Goal: Task Accomplishment & Management: Manage account settings

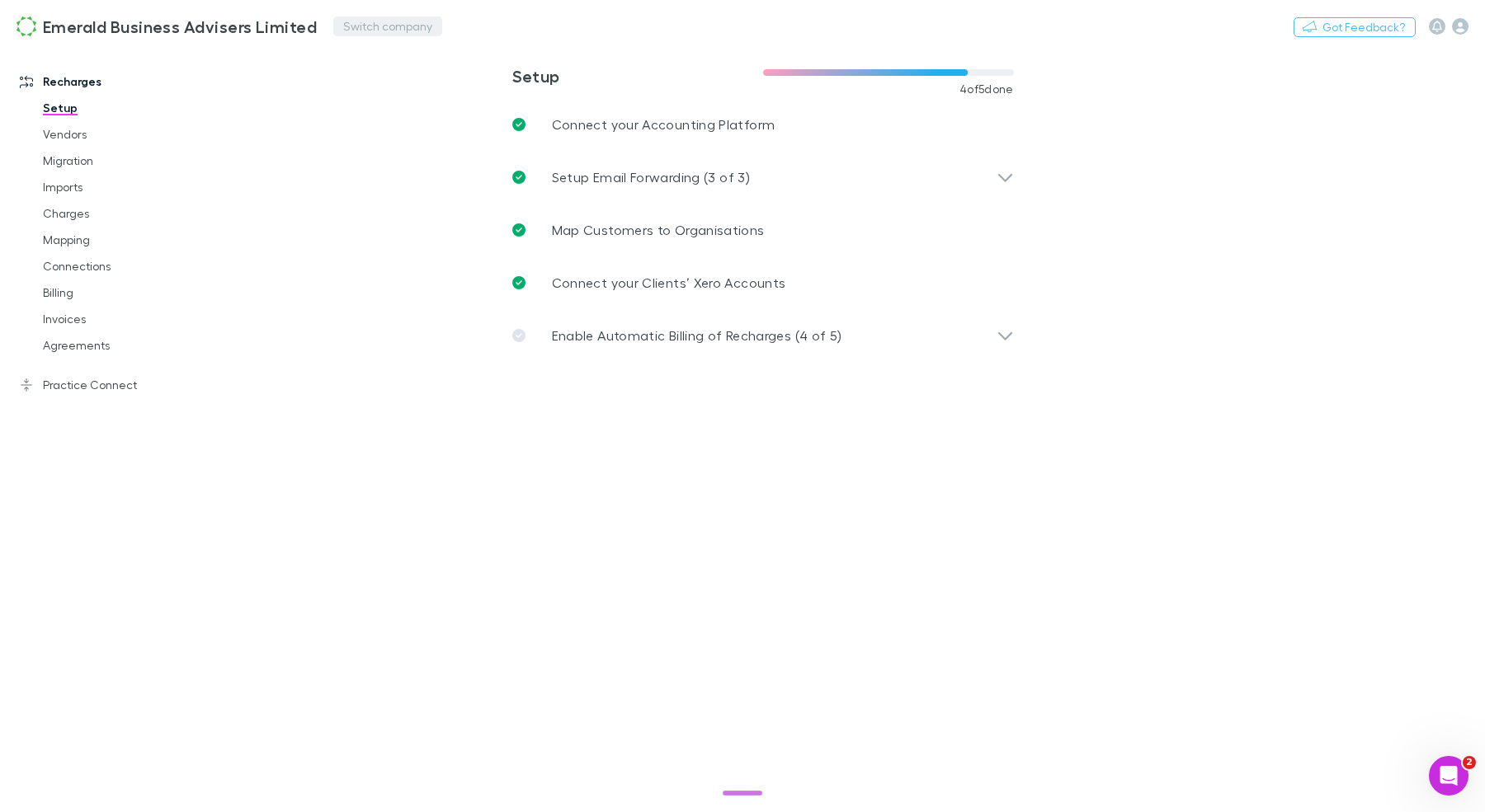
click at [350, 29] on button "Switch company" at bounding box center [388, 26] width 109 height 19
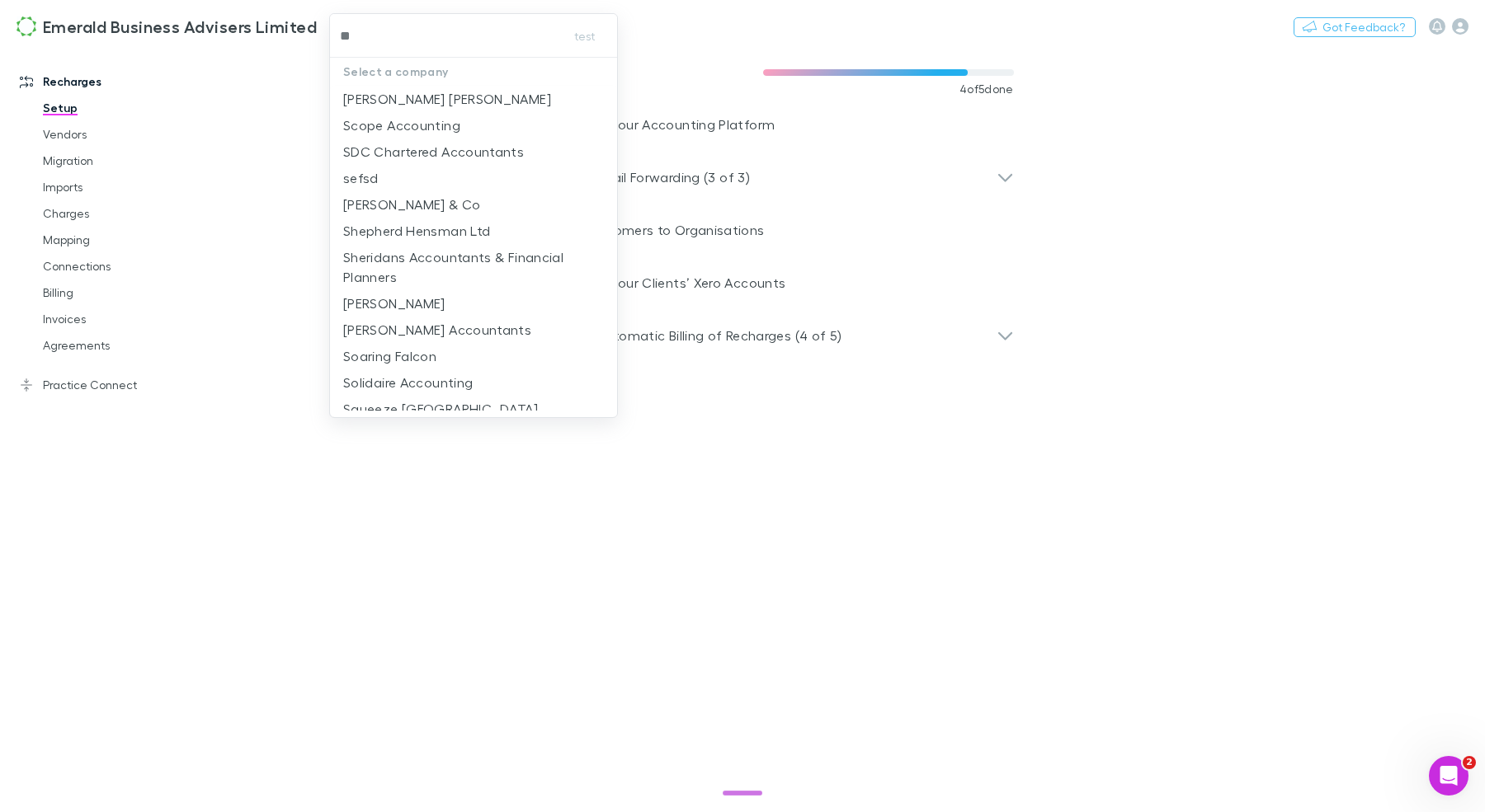
type input "***"
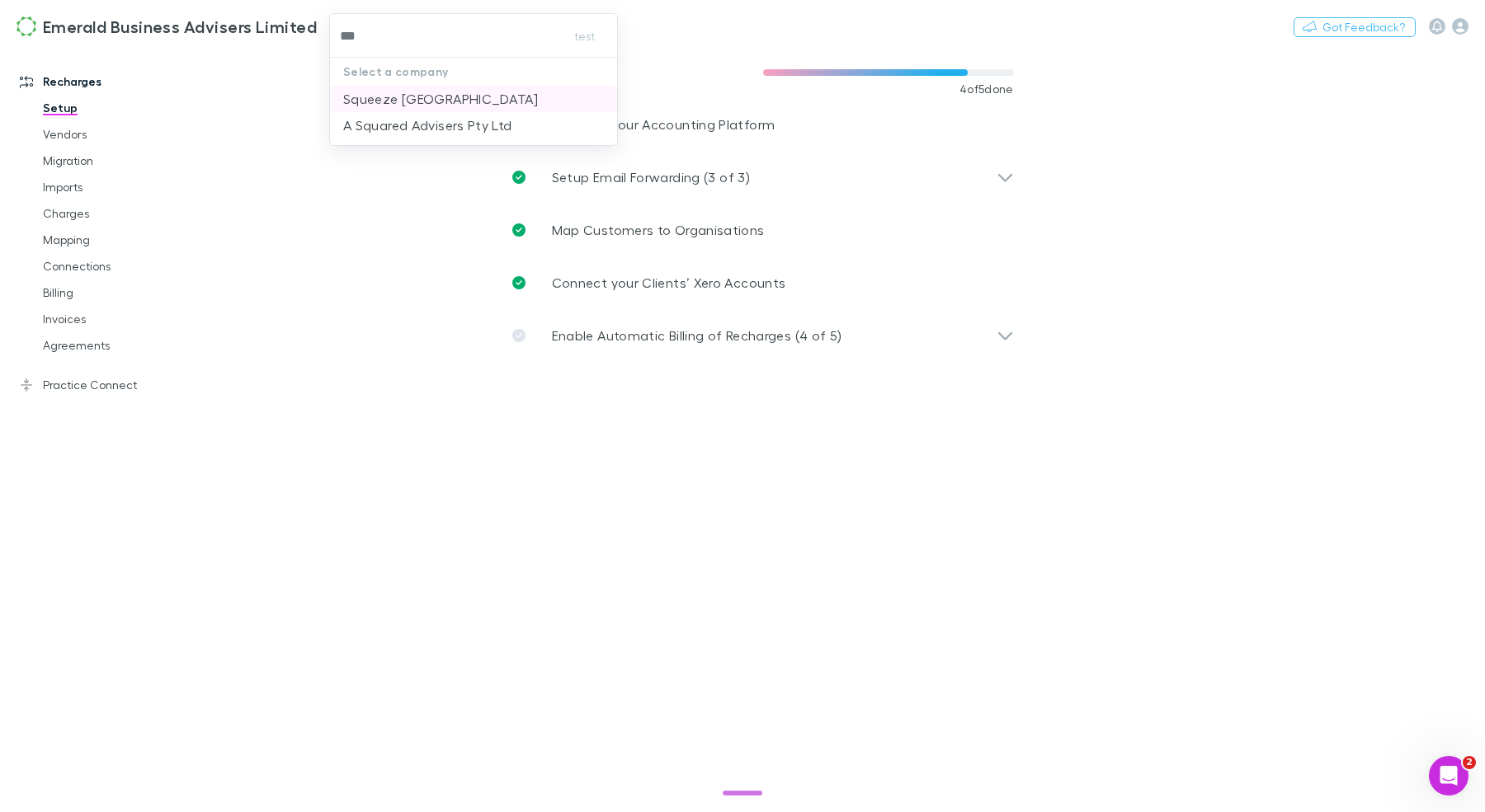
click at [479, 101] on p "Squeeze [GEOGRAPHIC_DATA]" at bounding box center [440, 99] width 195 height 19
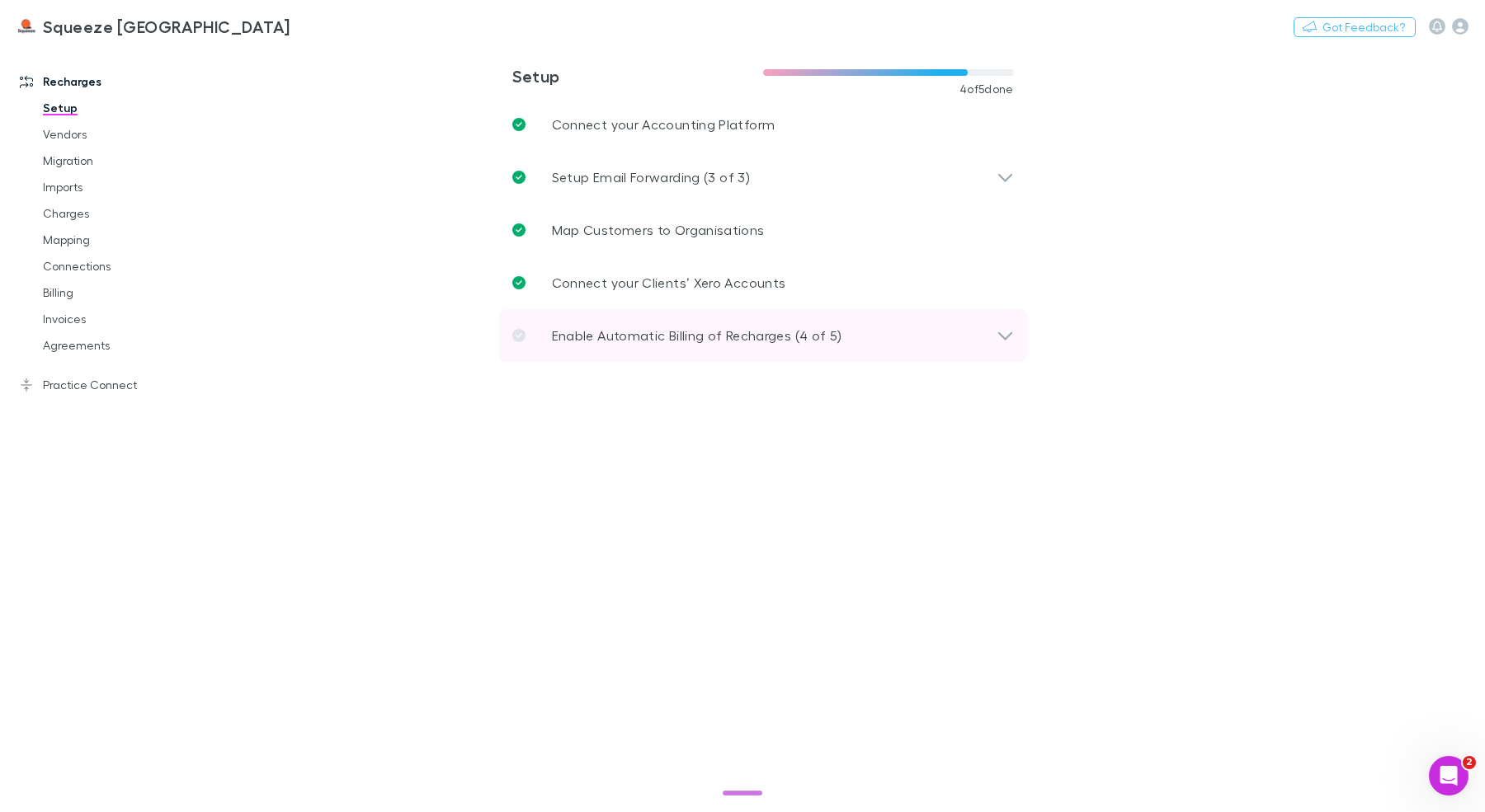
click at [593, 323] on div "Enable Automatic Billing of Recharges (4 of 5)" at bounding box center [762, 335] width 528 height 53
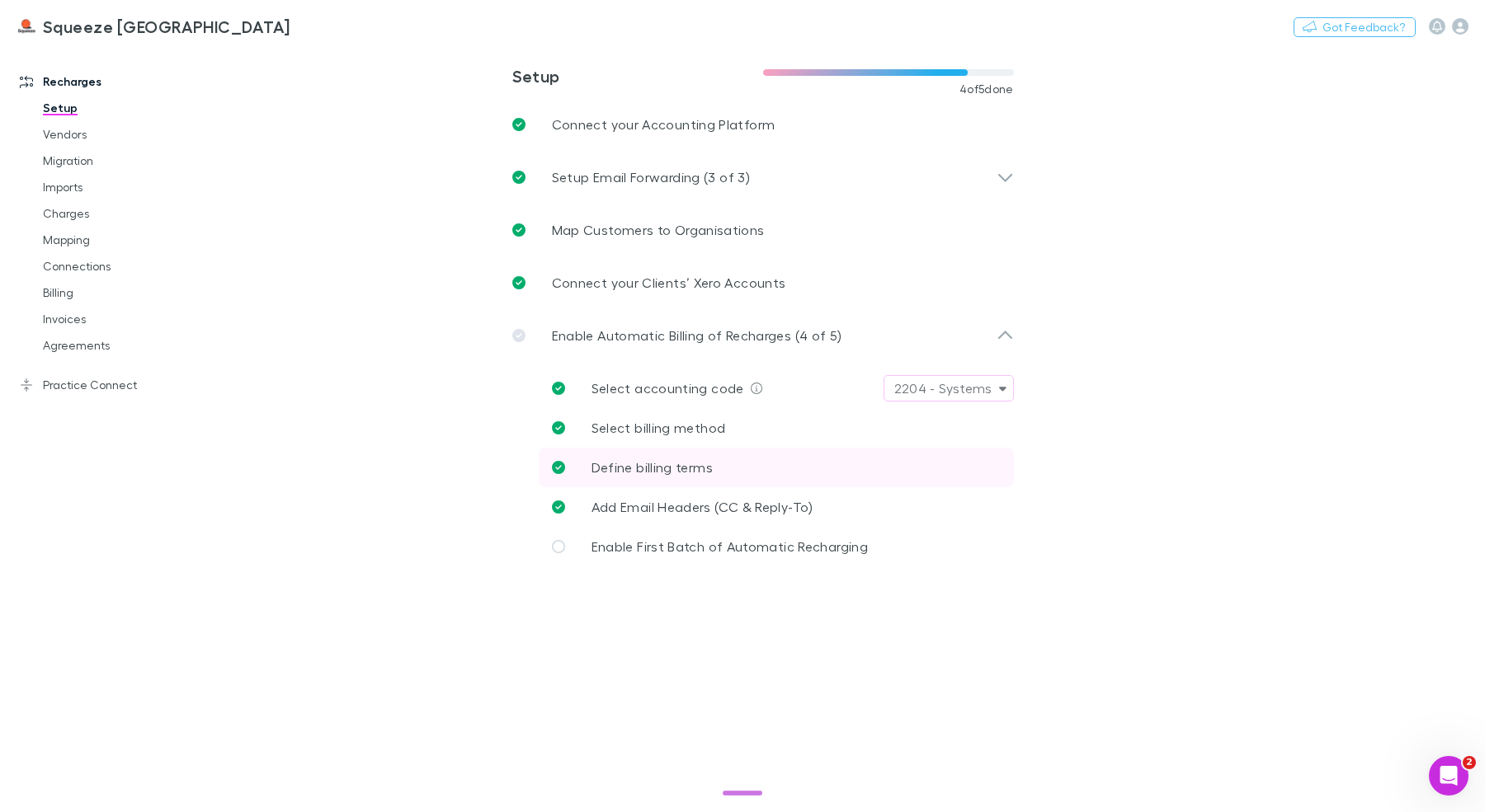
click at [702, 459] on span "Define billing terms" at bounding box center [653, 467] width 122 height 16
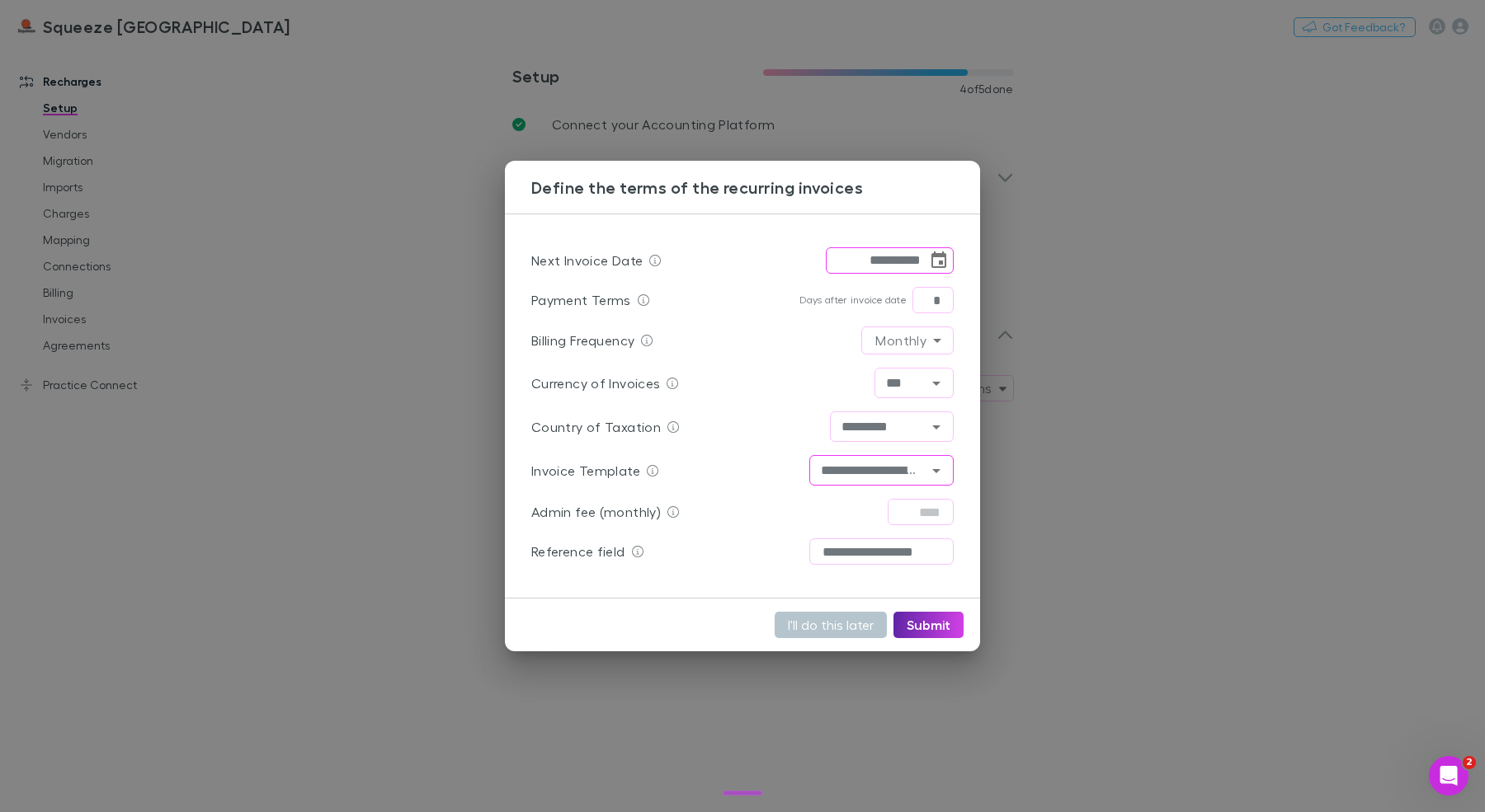
click at [877, 464] on input "**********" at bounding box center [867, 470] width 107 height 20
click at [973, 460] on div "**********" at bounding box center [742, 406] width 475 height 385
click at [1276, 208] on div "**********" at bounding box center [742, 406] width 1485 height 812
click at [1276, 208] on div "**********" at bounding box center [742, 406] width 1485 height 812
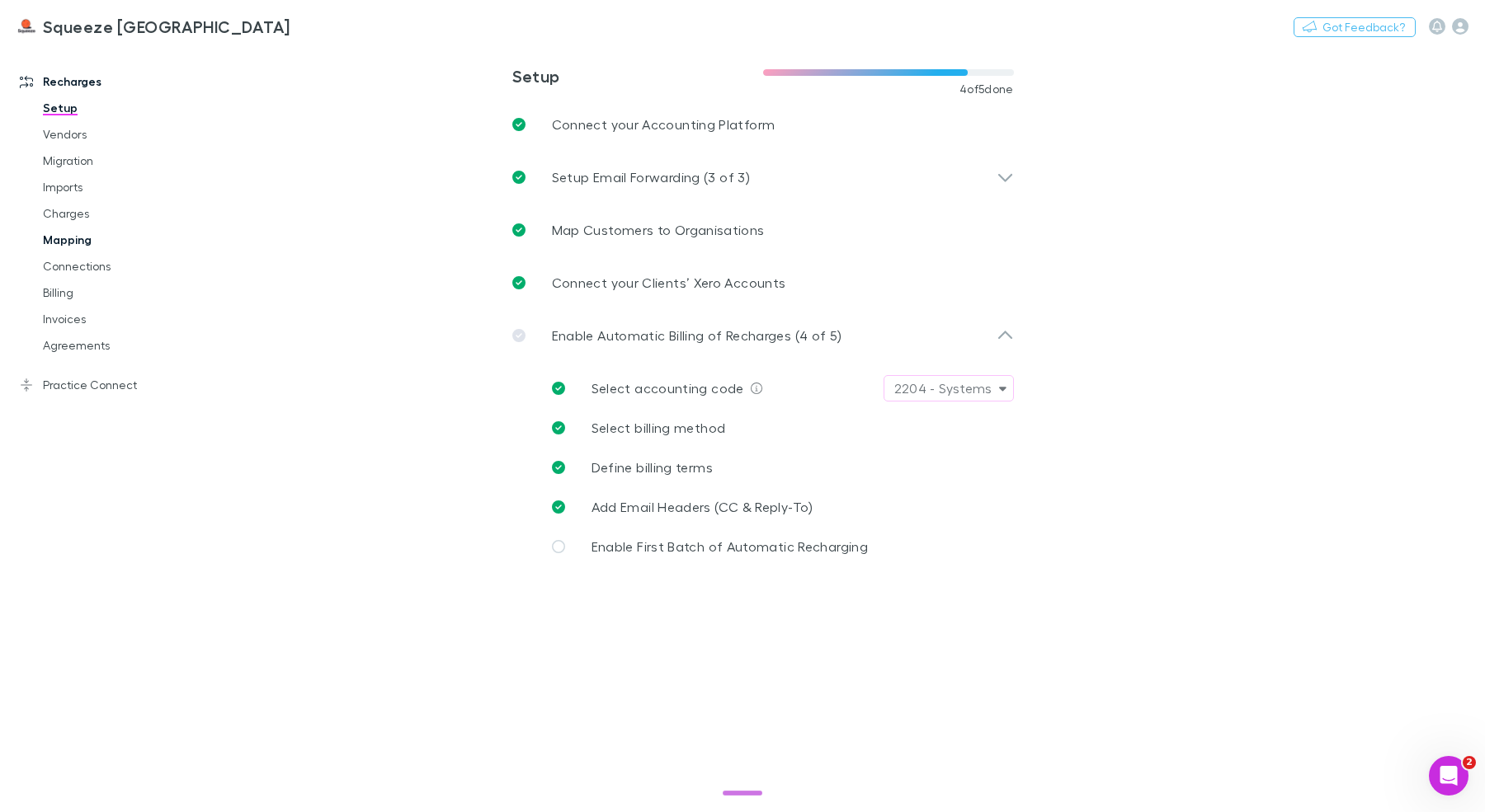
click at [83, 241] on link "Mapping" at bounding box center [117, 240] width 182 height 26
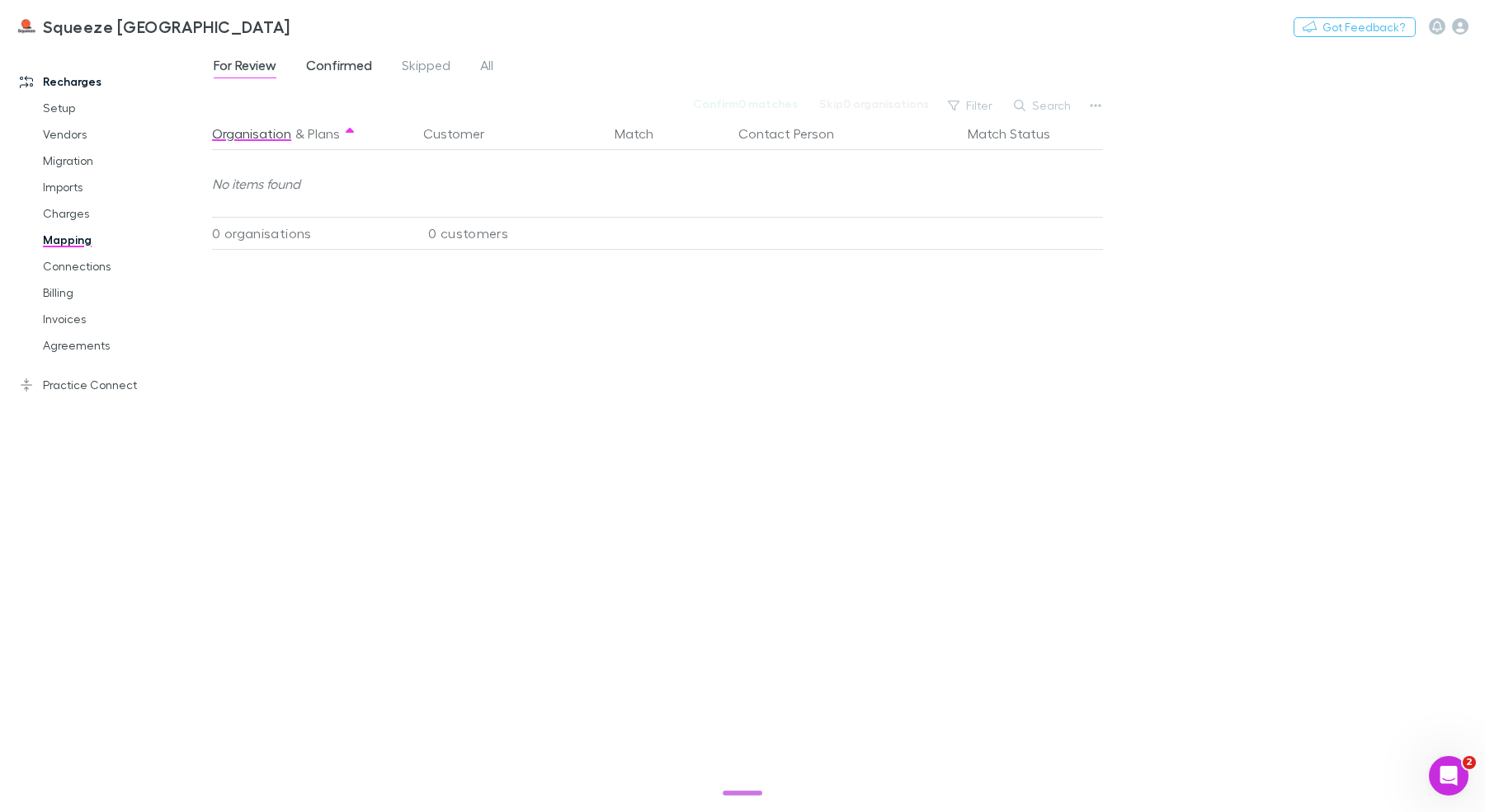
click at [326, 75] on span "Confirmed" at bounding box center [339, 67] width 66 height 21
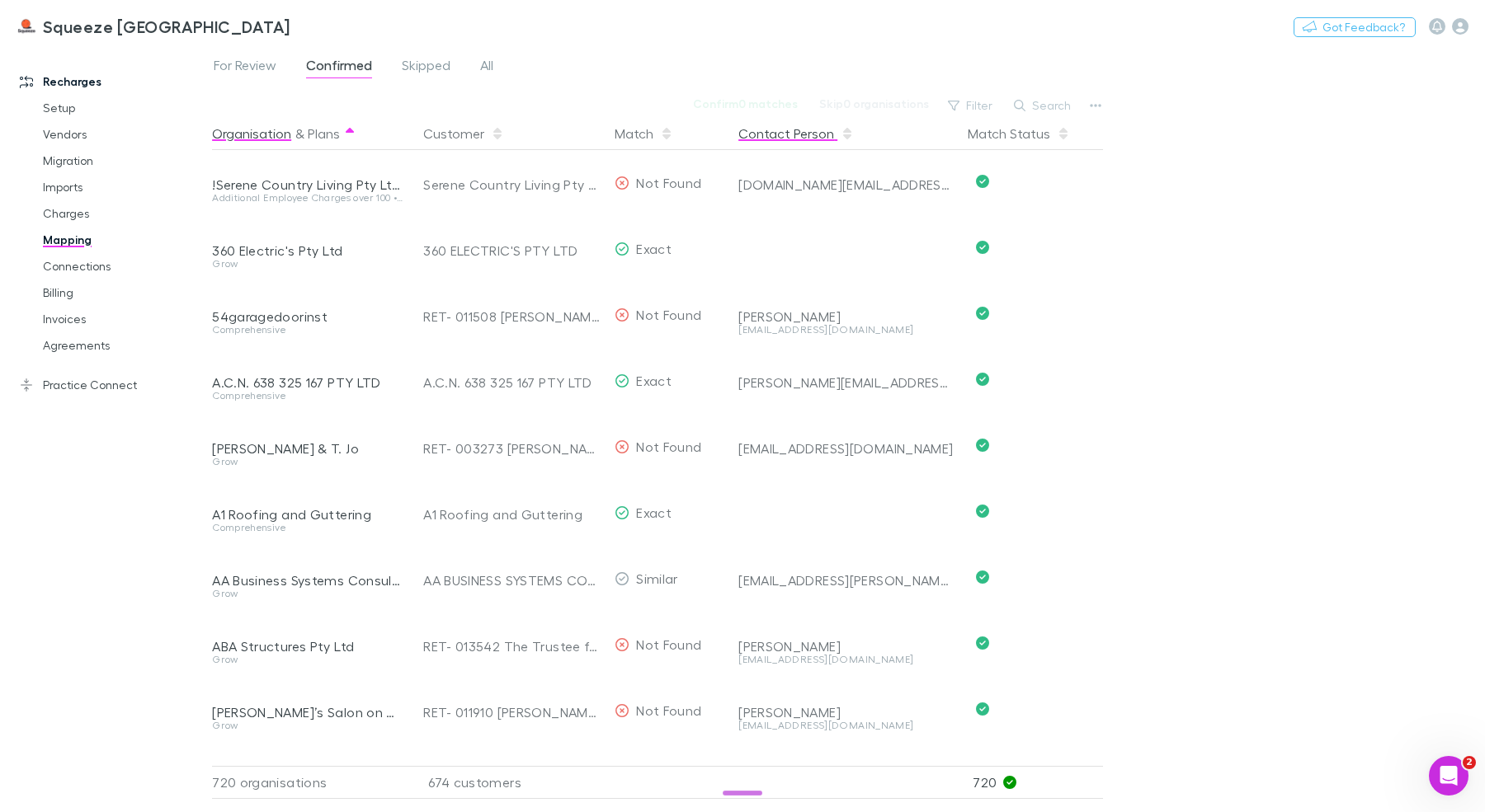
click at [782, 131] on button "Contact Person" at bounding box center [795, 133] width 116 height 33
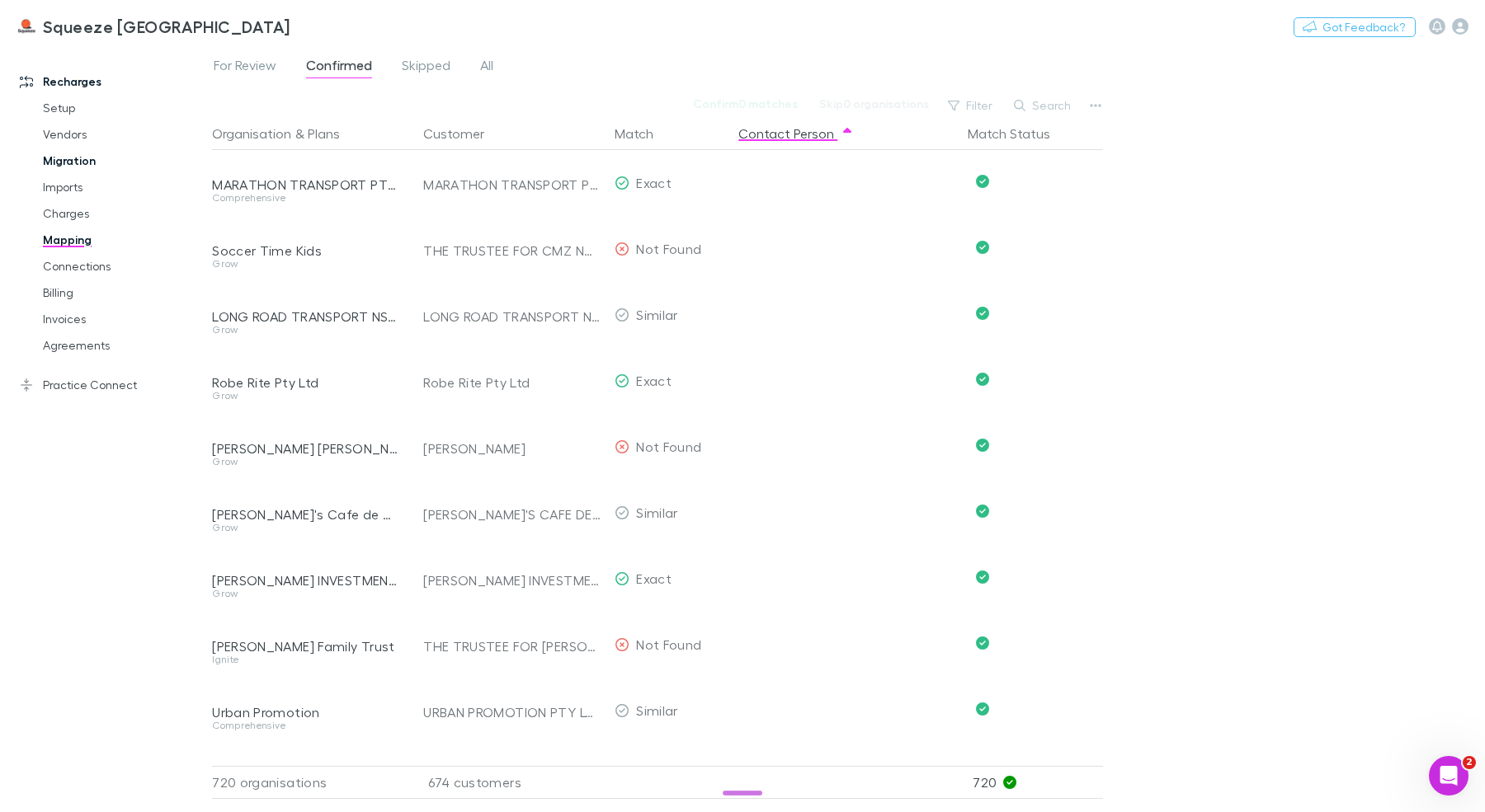
click at [60, 162] on link "Migration" at bounding box center [117, 160] width 182 height 26
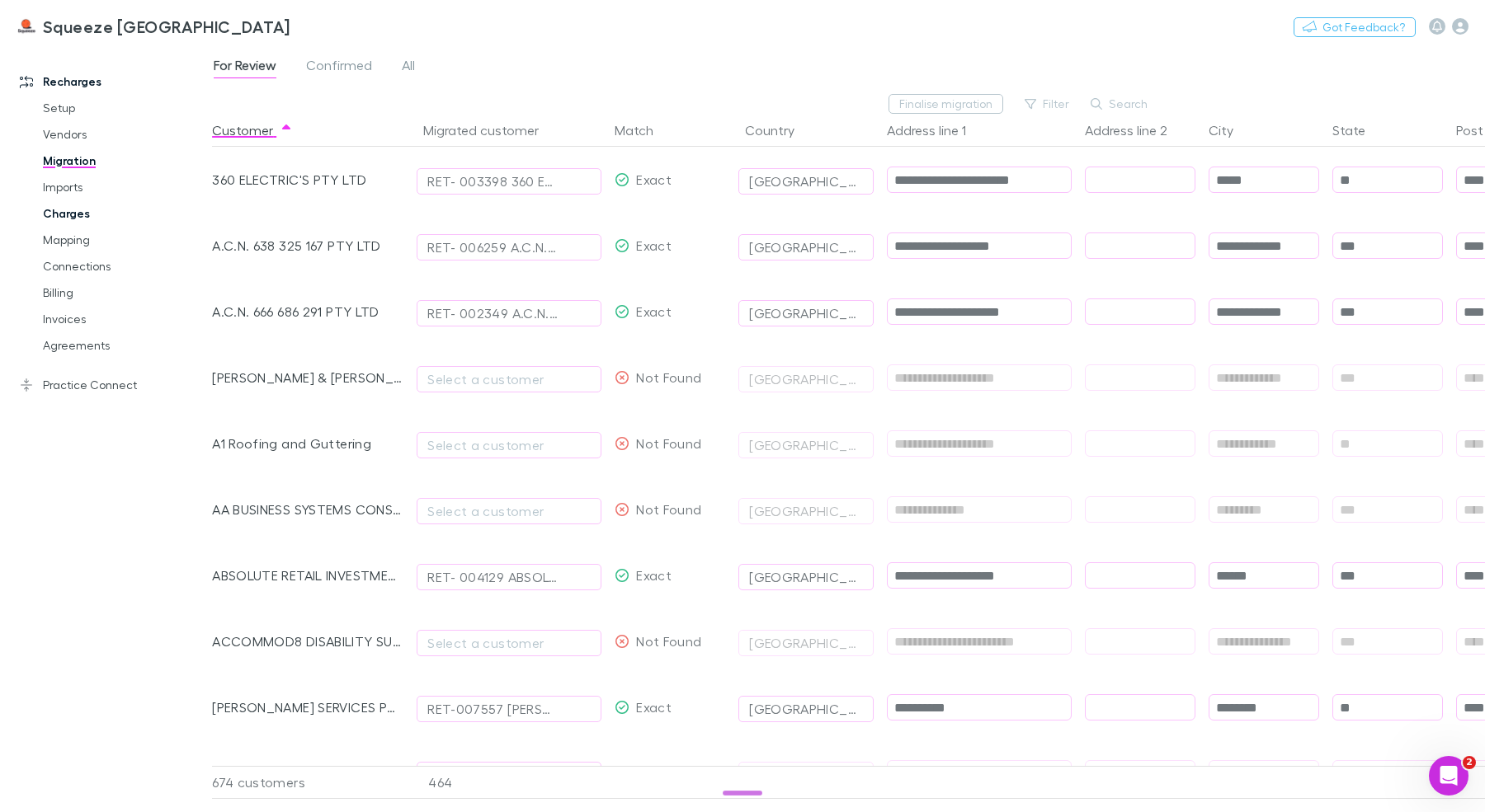
click at [77, 212] on link "Charges" at bounding box center [117, 213] width 182 height 26
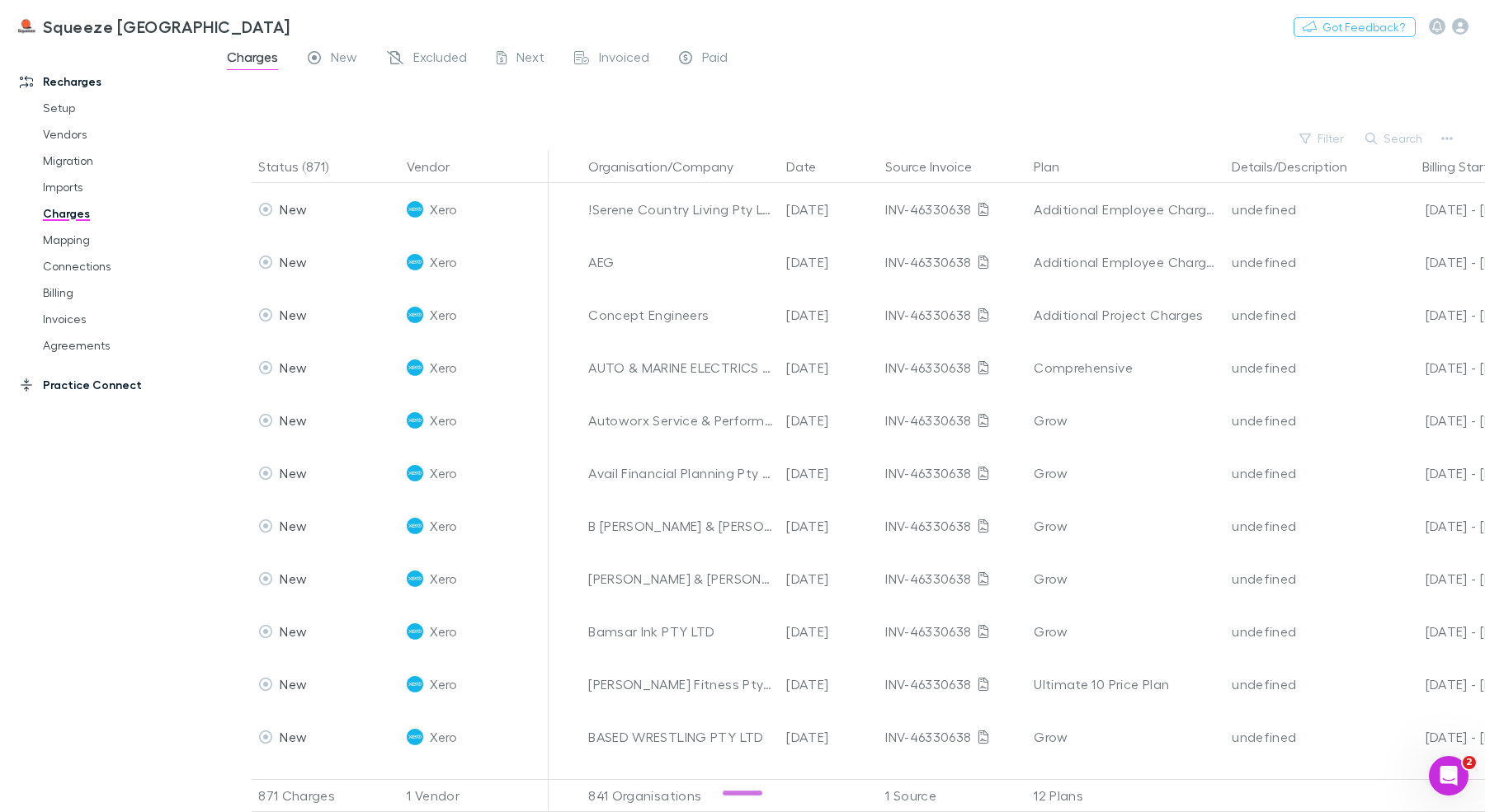
click at [102, 376] on link "Practice Connect" at bounding box center [106, 385] width 205 height 26
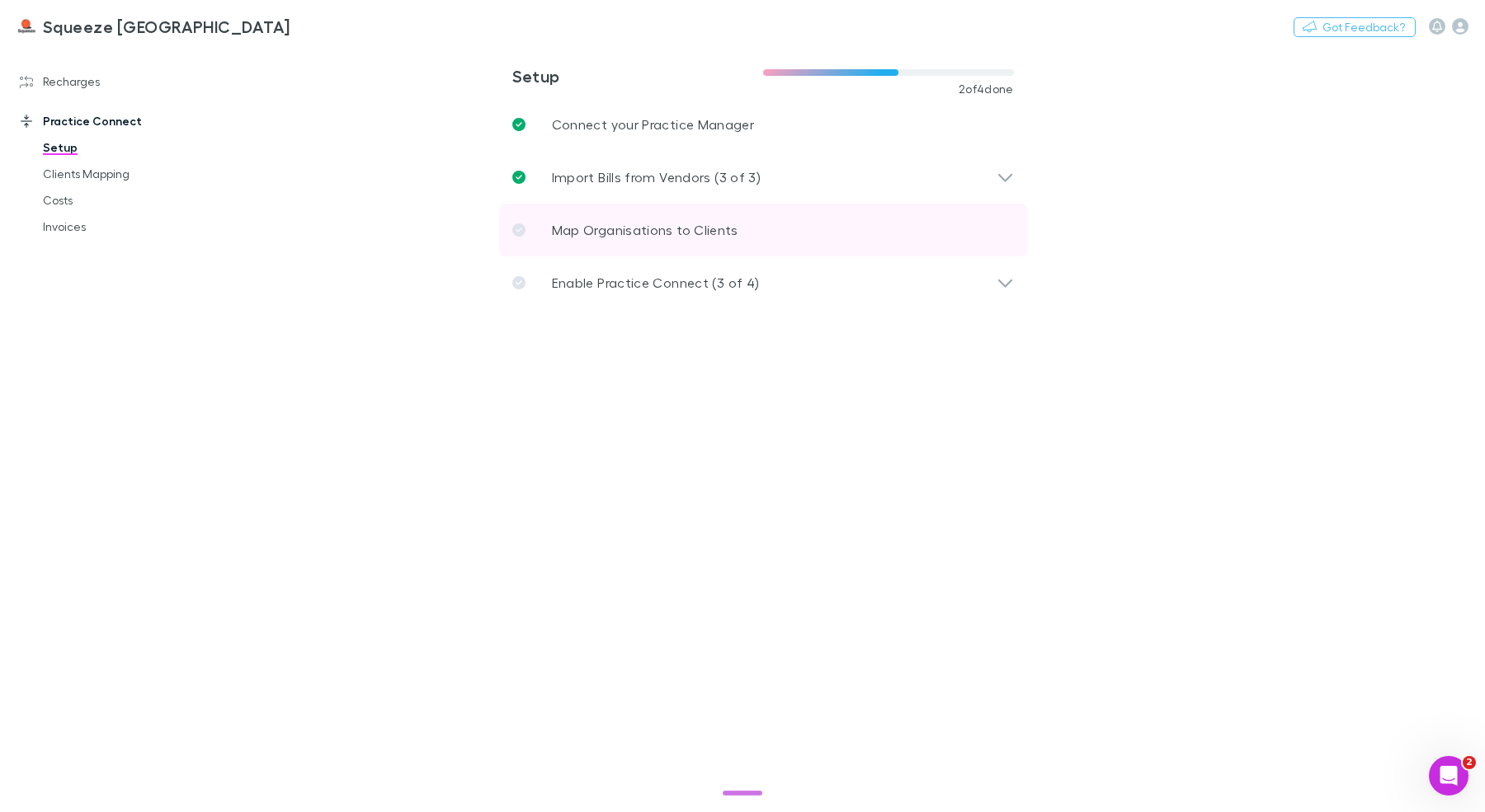
click at [612, 224] on p "Map Organisations to Clients" at bounding box center [645, 230] width 187 height 19
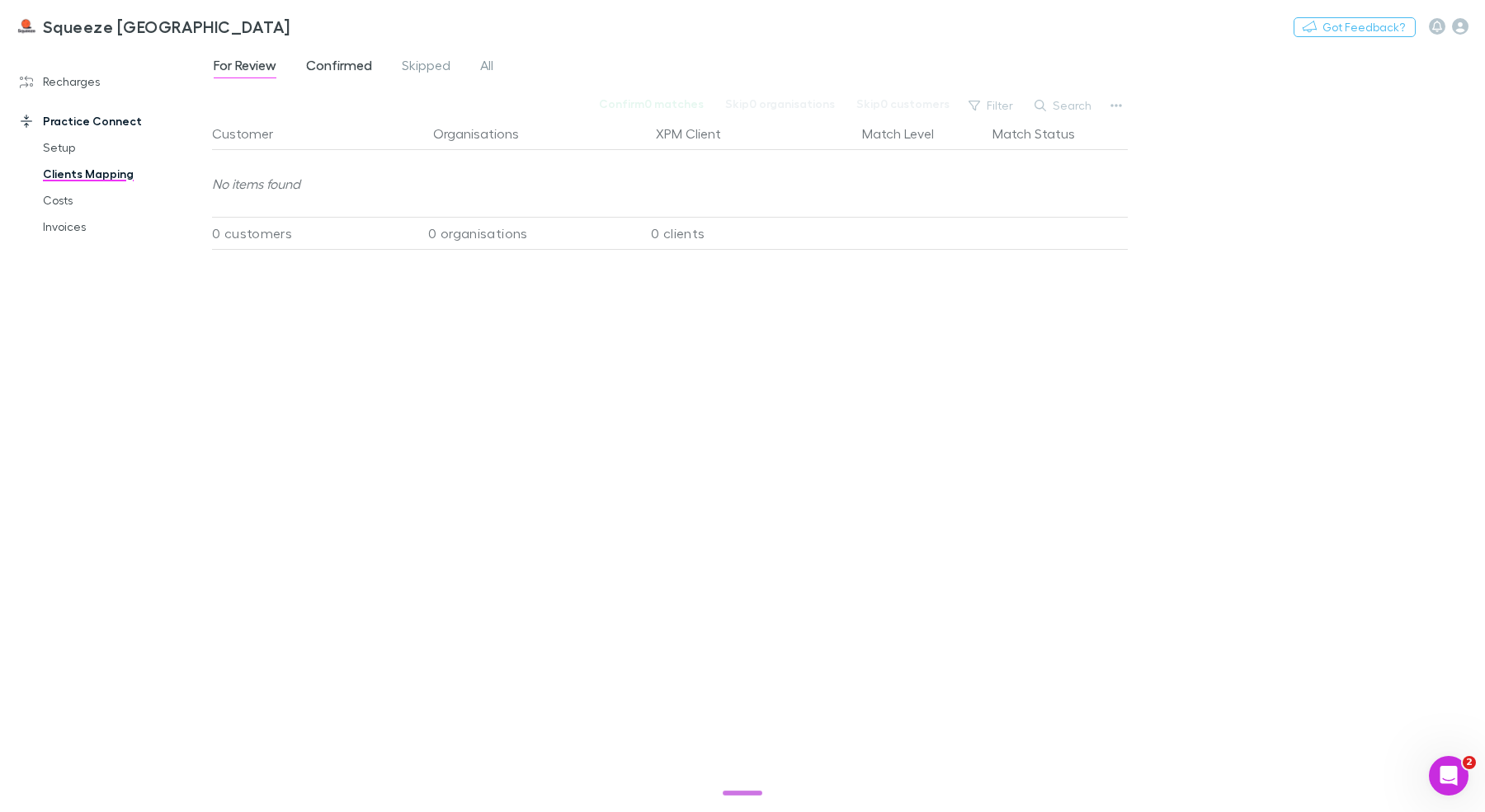
click at [309, 55] on link "Confirmed" at bounding box center [339, 67] width 69 height 26
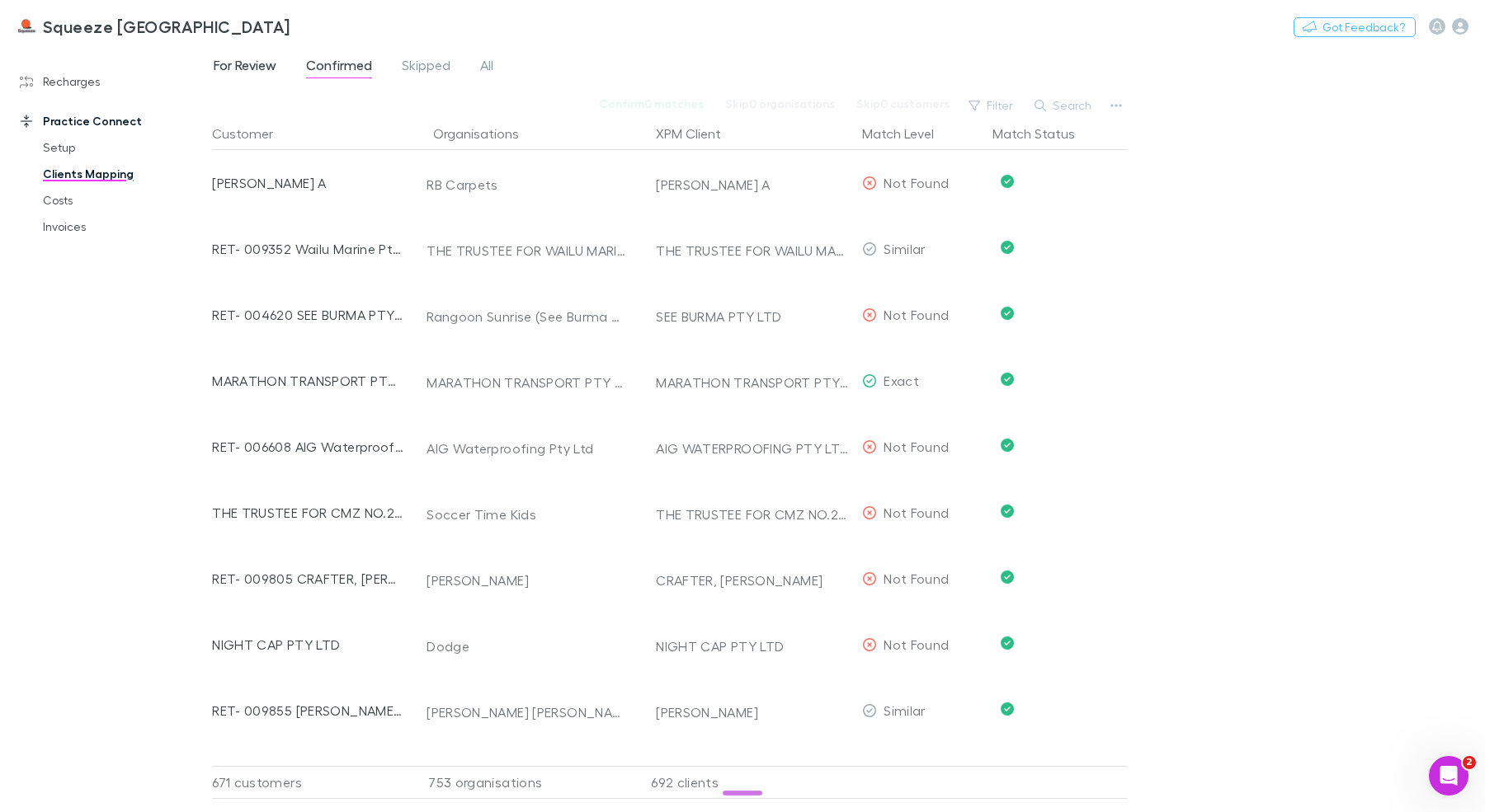
click at [274, 68] on span "For Review" at bounding box center [245, 67] width 62 height 21
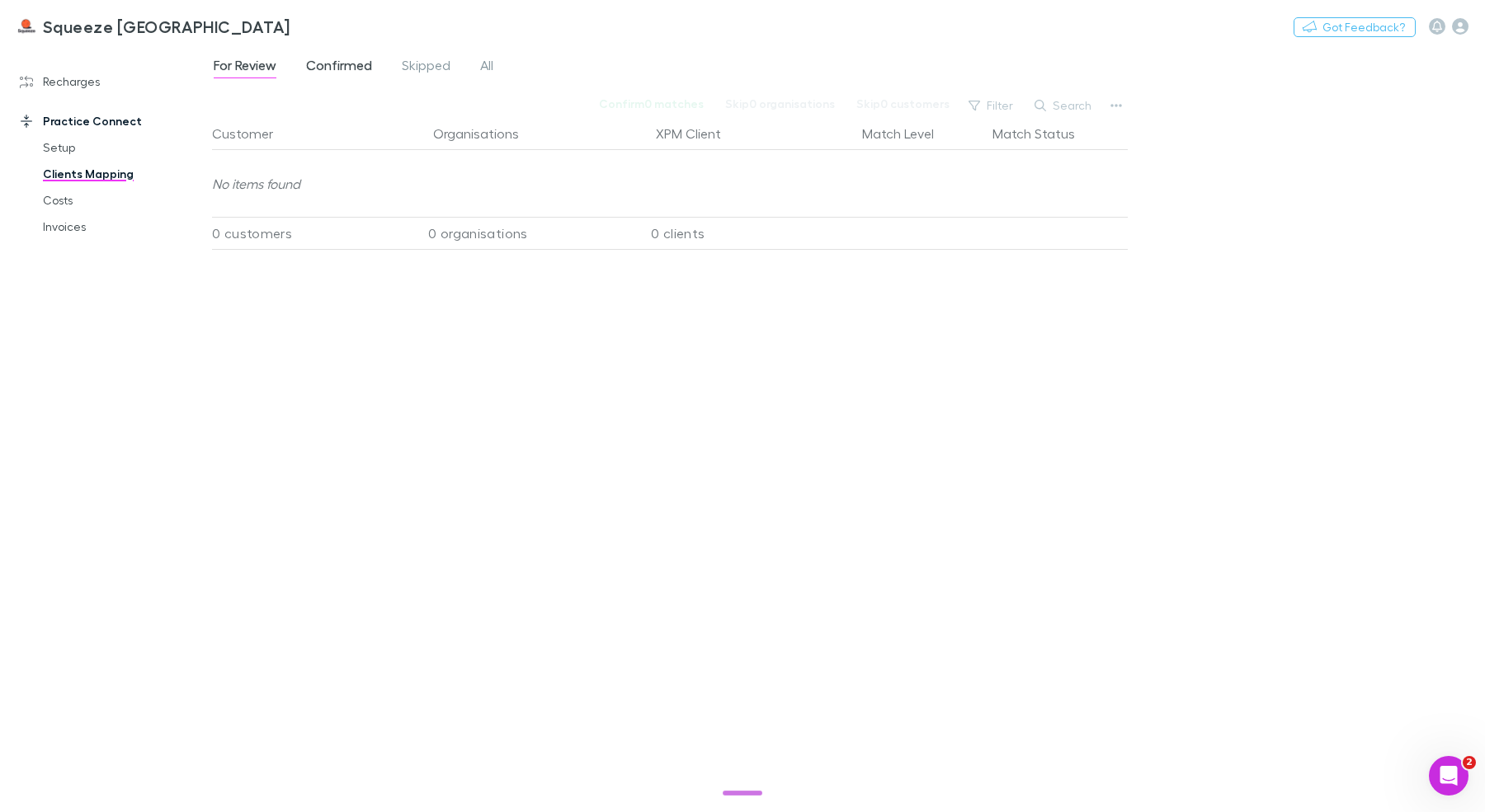
click at [349, 60] on span "Confirmed" at bounding box center [339, 67] width 66 height 21
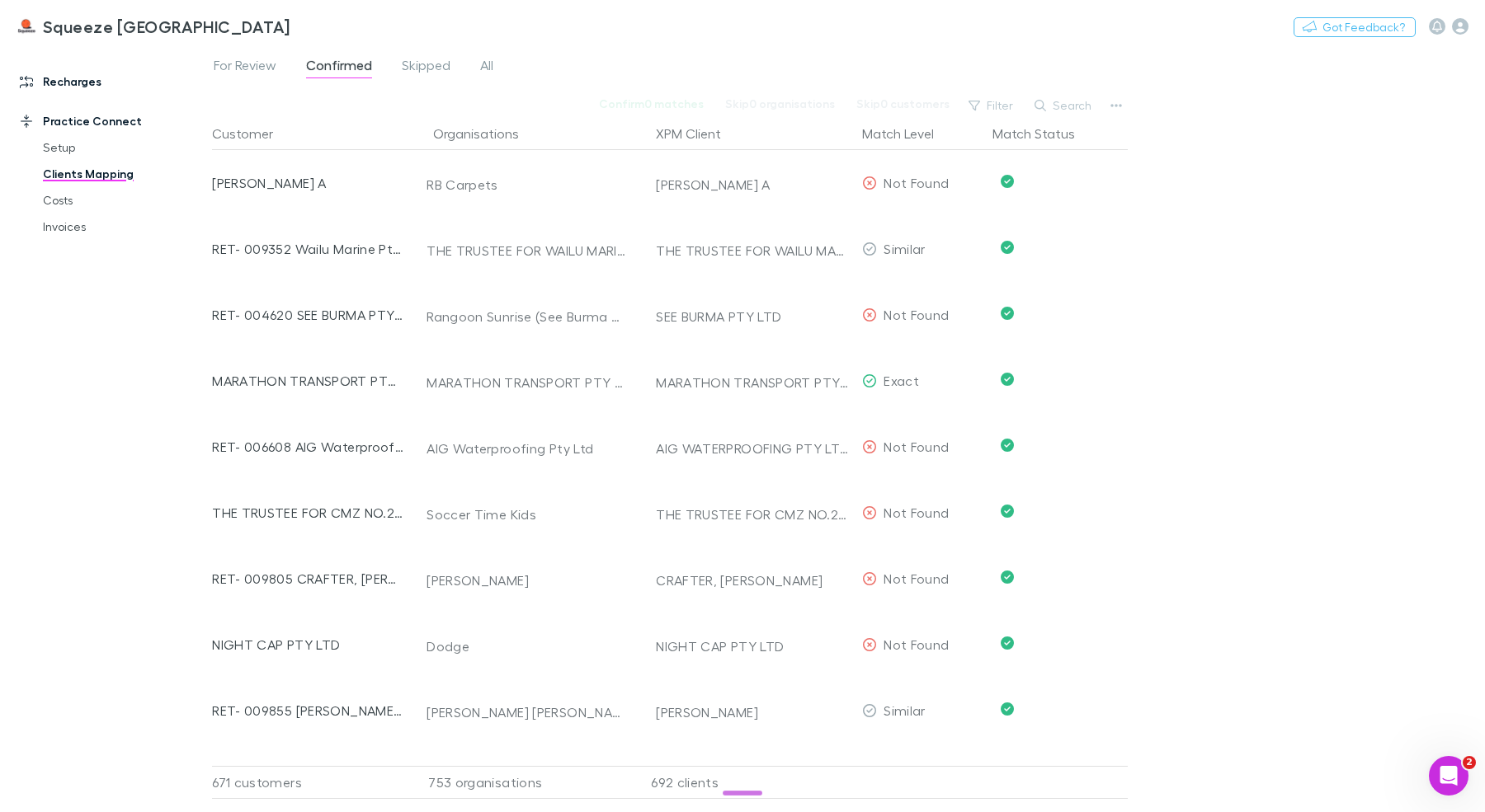
click at [114, 83] on link "Recharges" at bounding box center [106, 81] width 205 height 26
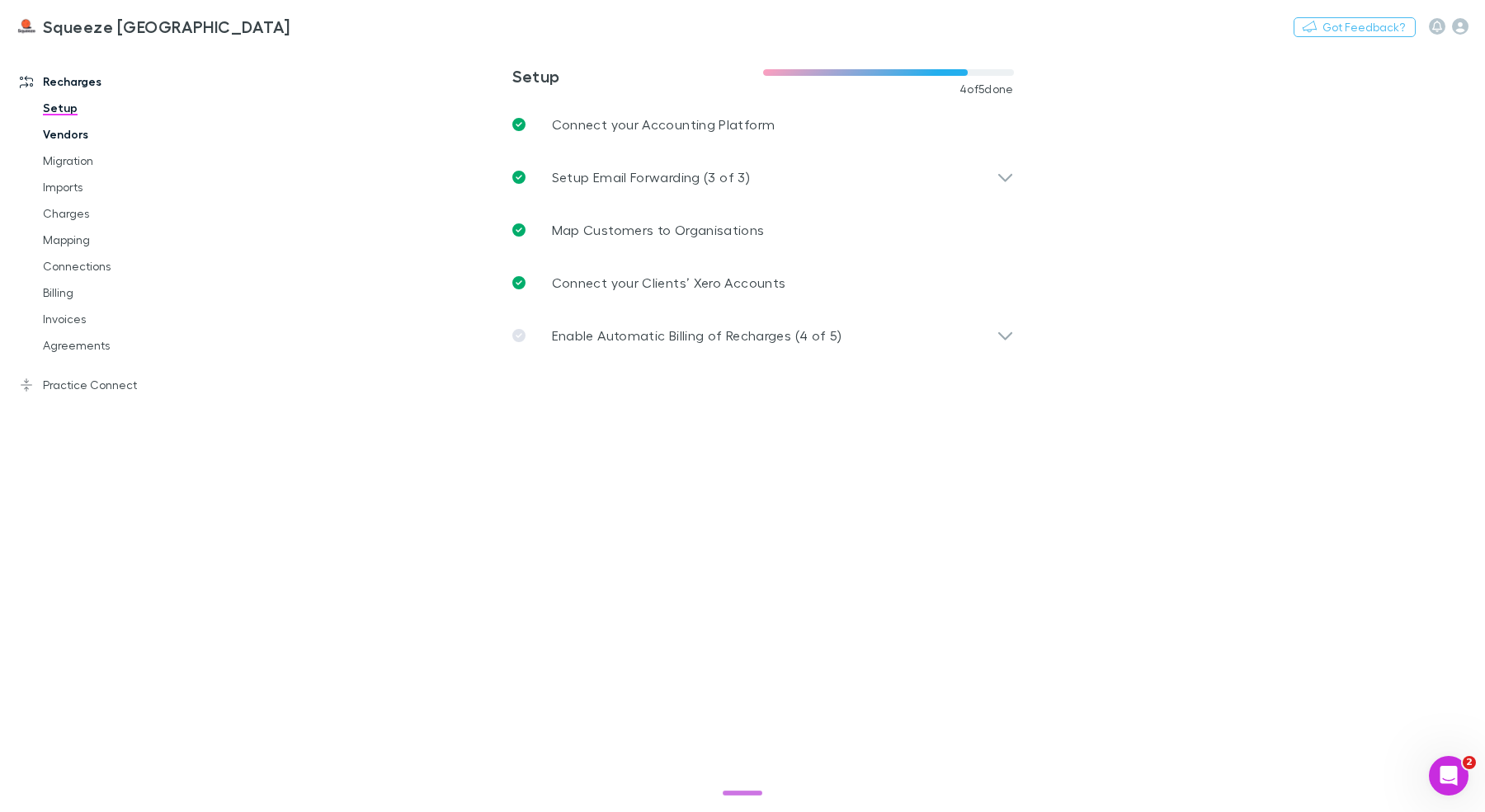
click at [68, 136] on link "Vendors" at bounding box center [117, 134] width 182 height 26
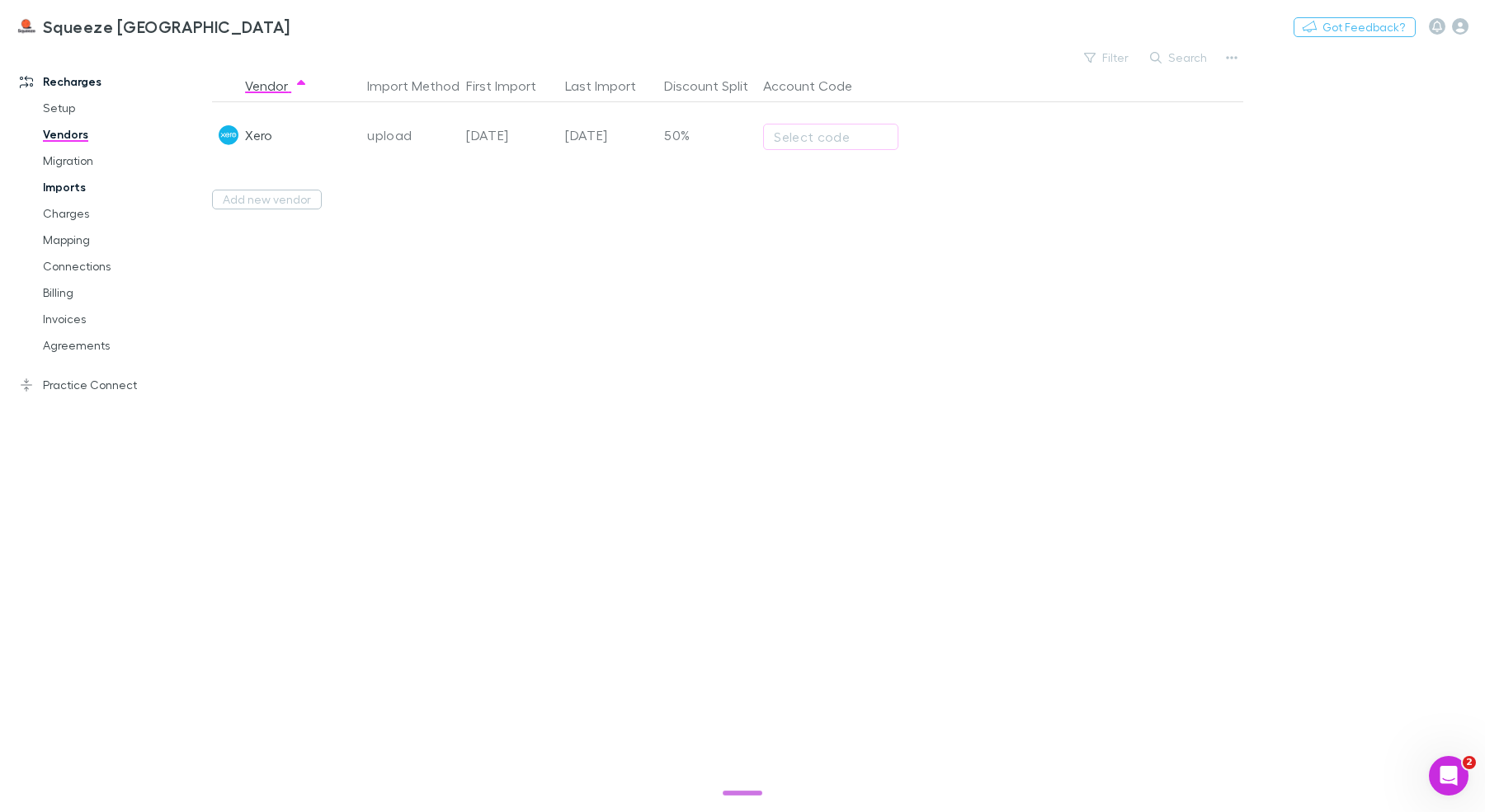
click at [57, 181] on link "Imports" at bounding box center [117, 187] width 182 height 26
click at [325, 66] on div "For Review All" at bounding box center [273, 67] width 122 height 26
click at [317, 66] on span "All" at bounding box center [312, 67] width 14 height 21
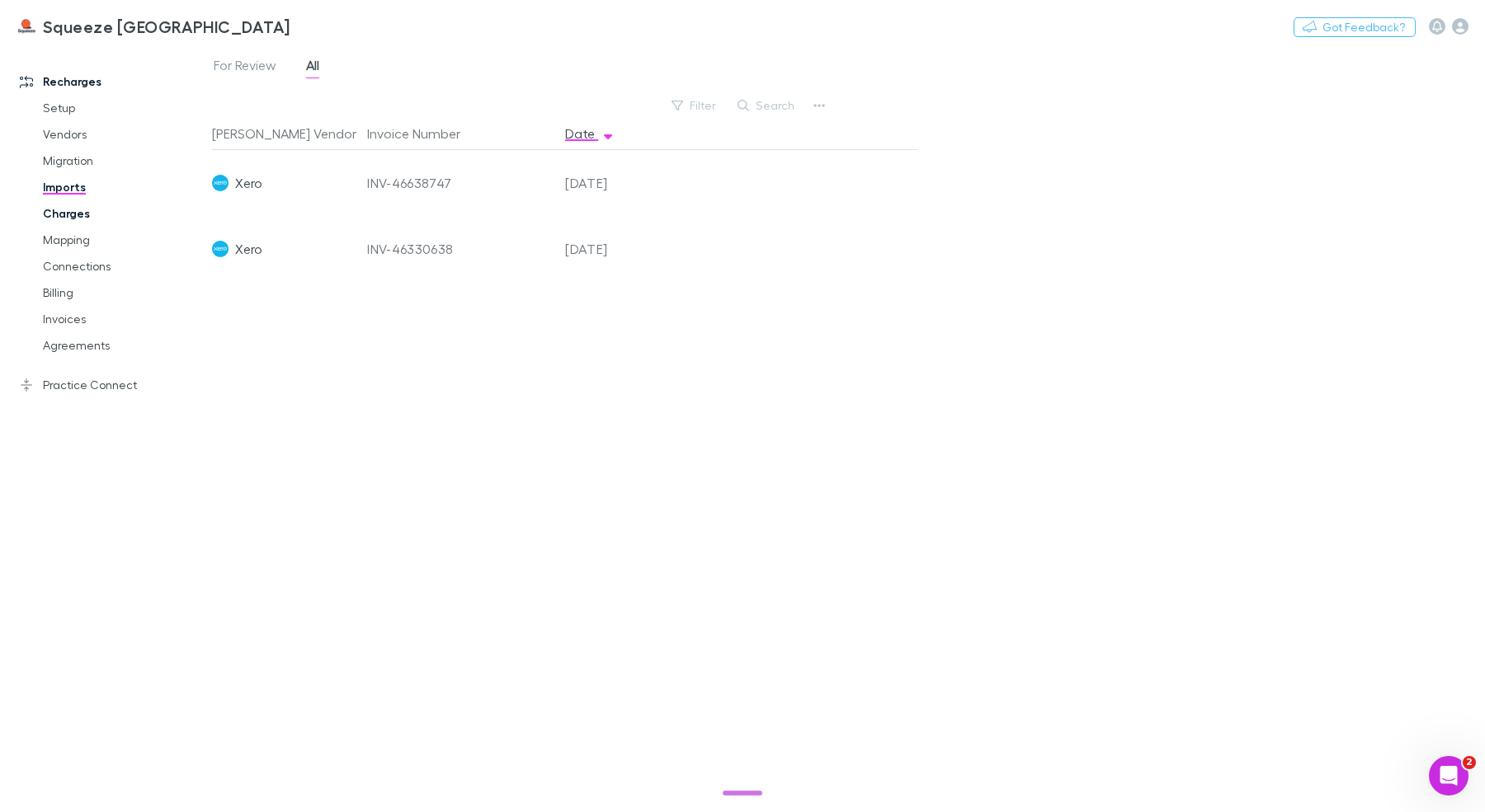
click at [87, 203] on link "Charges" at bounding box center [117, 213] width 182 height 26
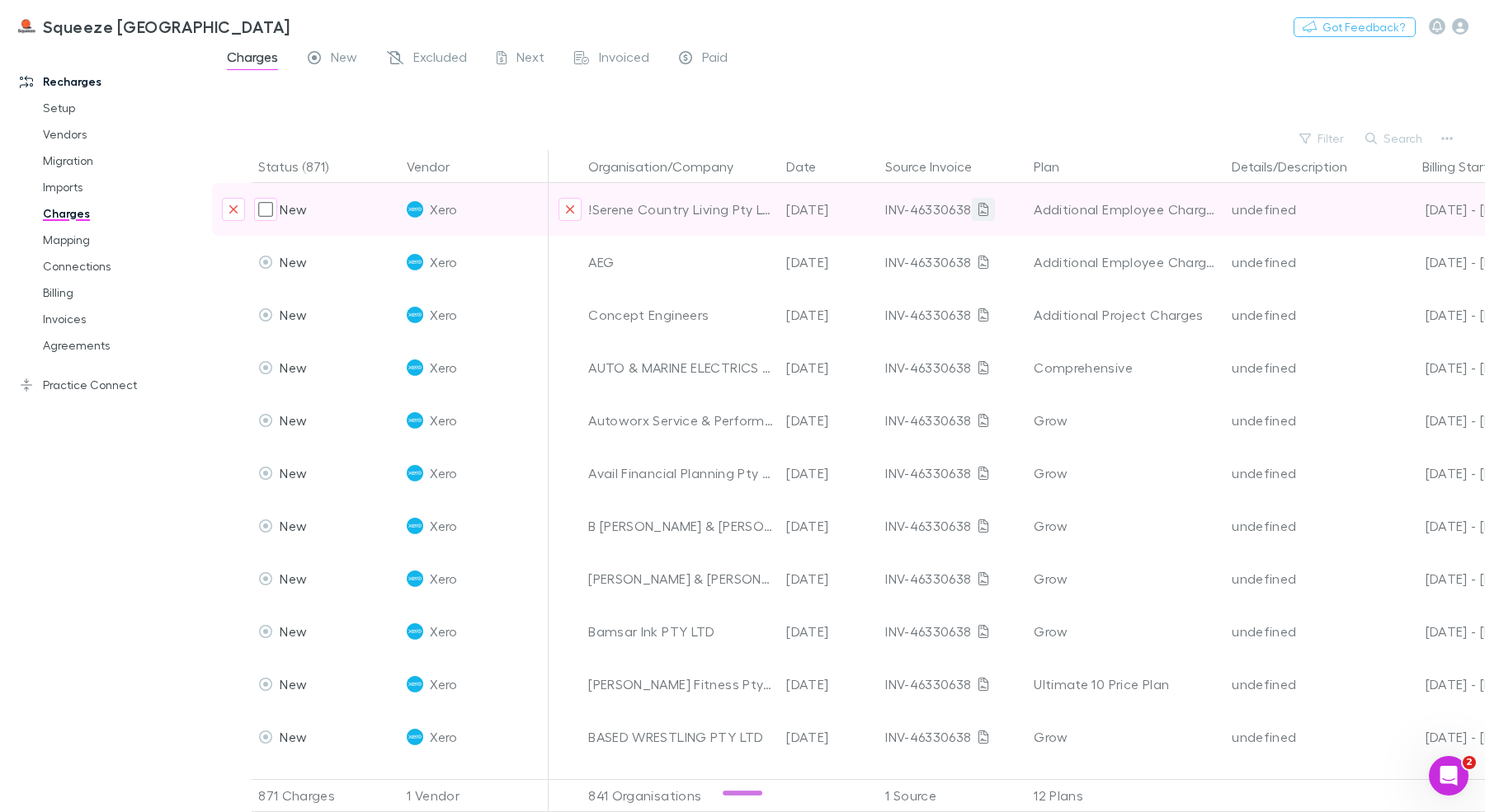
click at [978, 214] on icon at bounding box center [984, 209] width 10 height 14
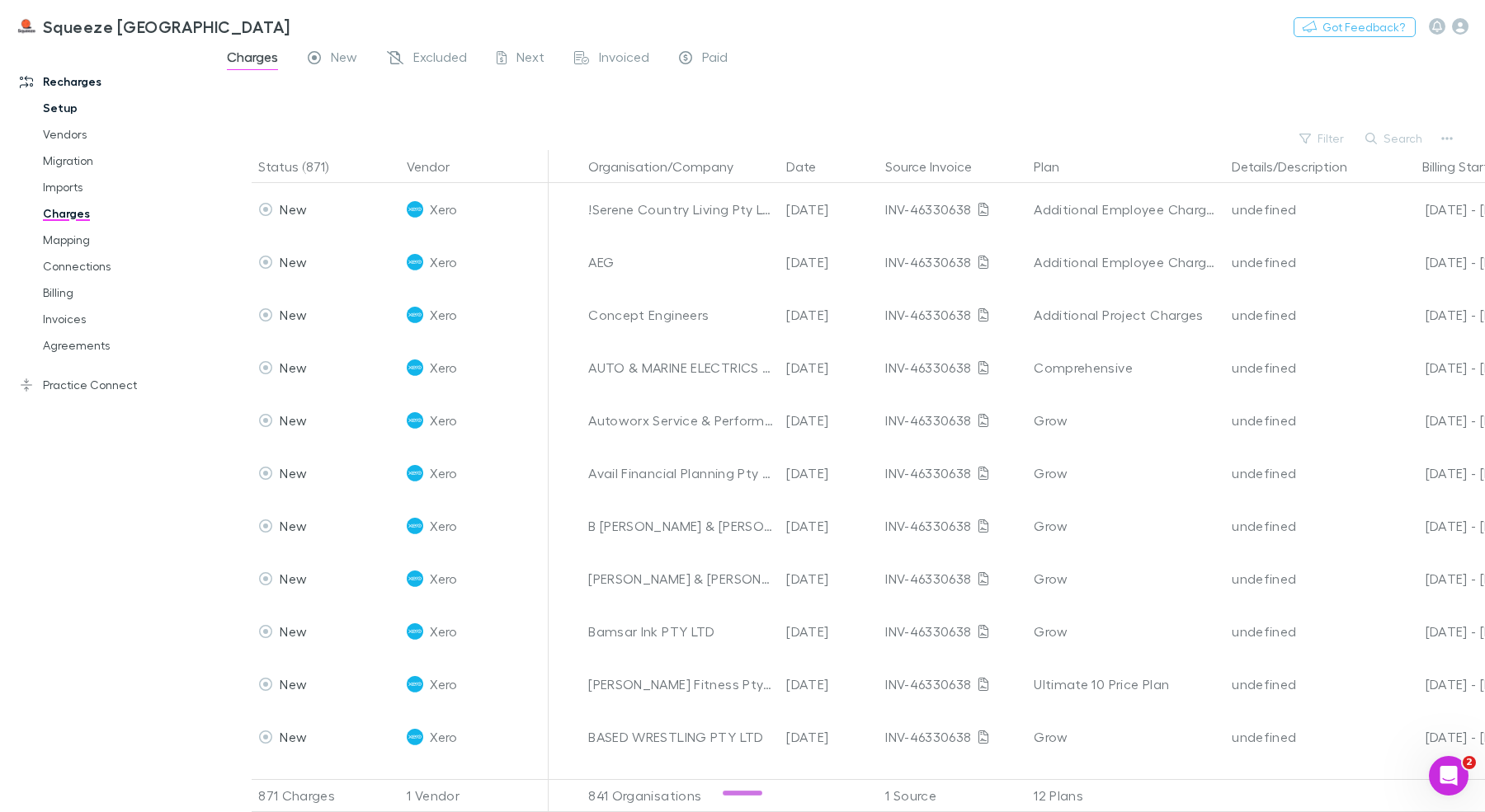
drag, startPoint x: 46, startPoint y: 100, endPoint x: 62, endPoint y: 100, distance: 16.0
click at [46, 100] on link "Setup" at bounding box center [117, 107] width 182 height 26
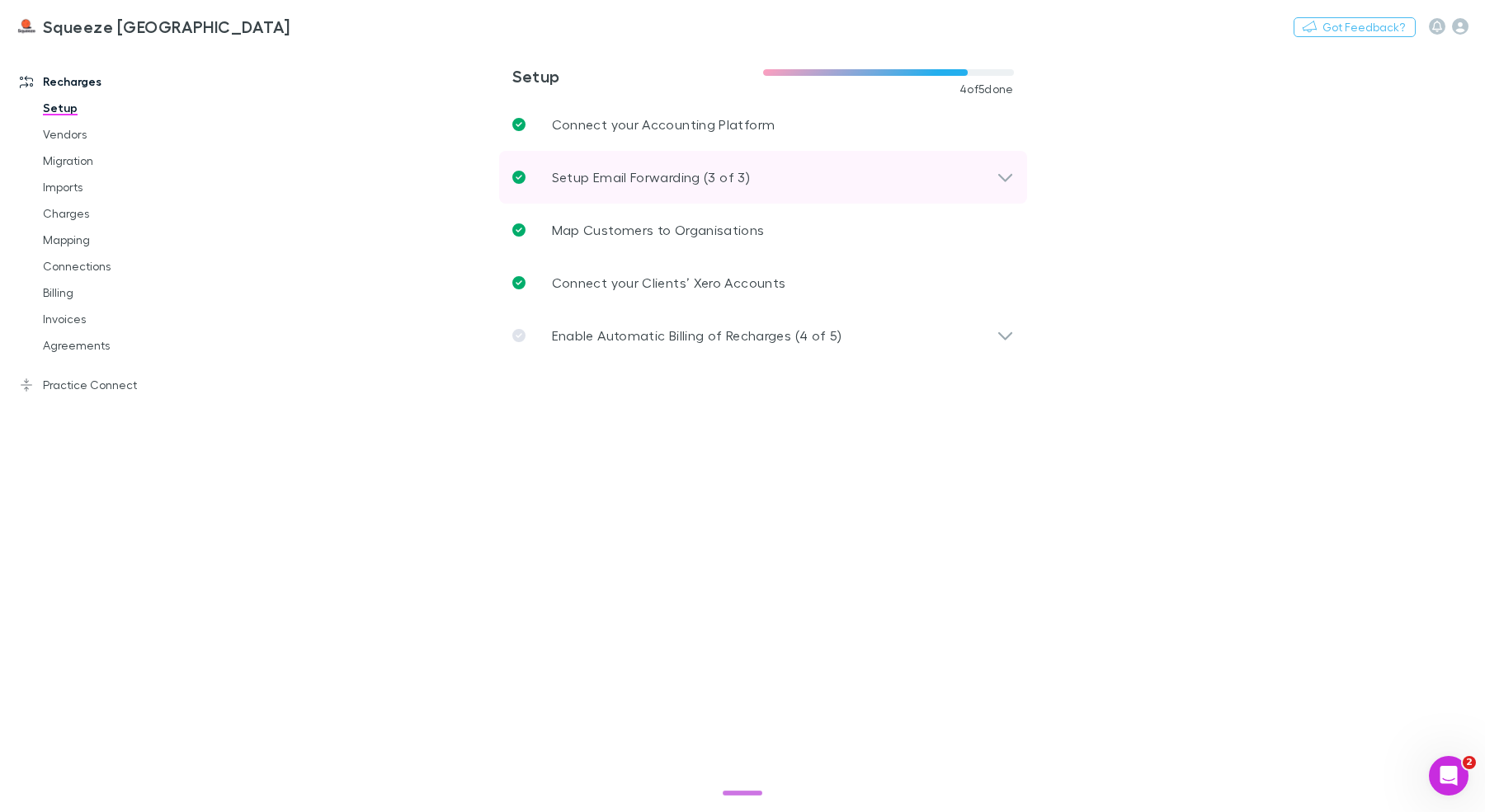
click at [629, 174] on p "Setup Email Forwarding (3 of 3)" at bounding box center [651, 176] width 198 height 19
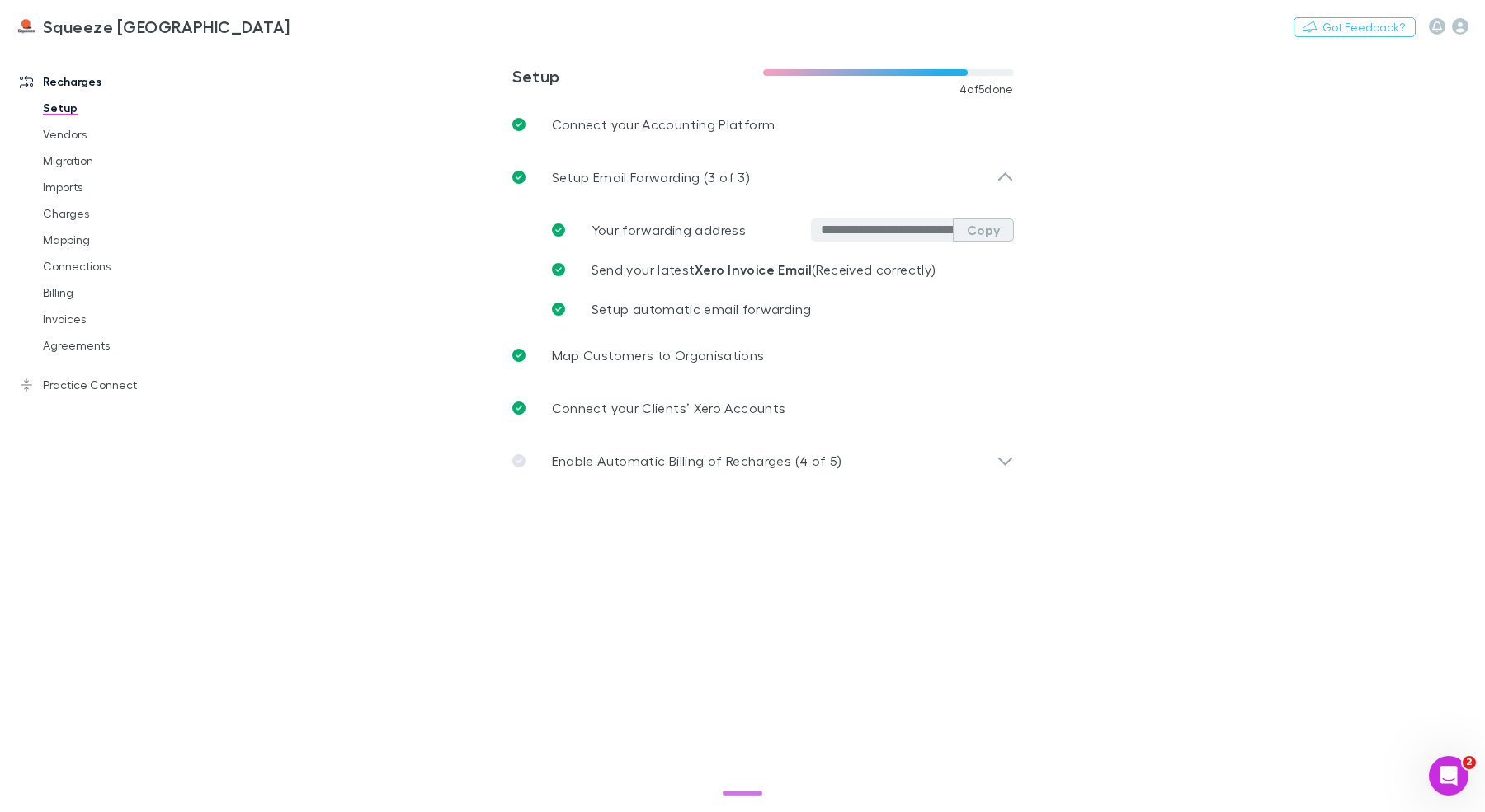
click at [980, 230] on button "Copy" at bounding box center [984, 230] width 61 height 23
drag, startPoint x: 198, startPoint y: 333, endPoint x: 150, endPoint y: 334, distance: 48.0
click at [198, 333] on link "Agreements" at bounding box center [117, 345] width 182 height 26
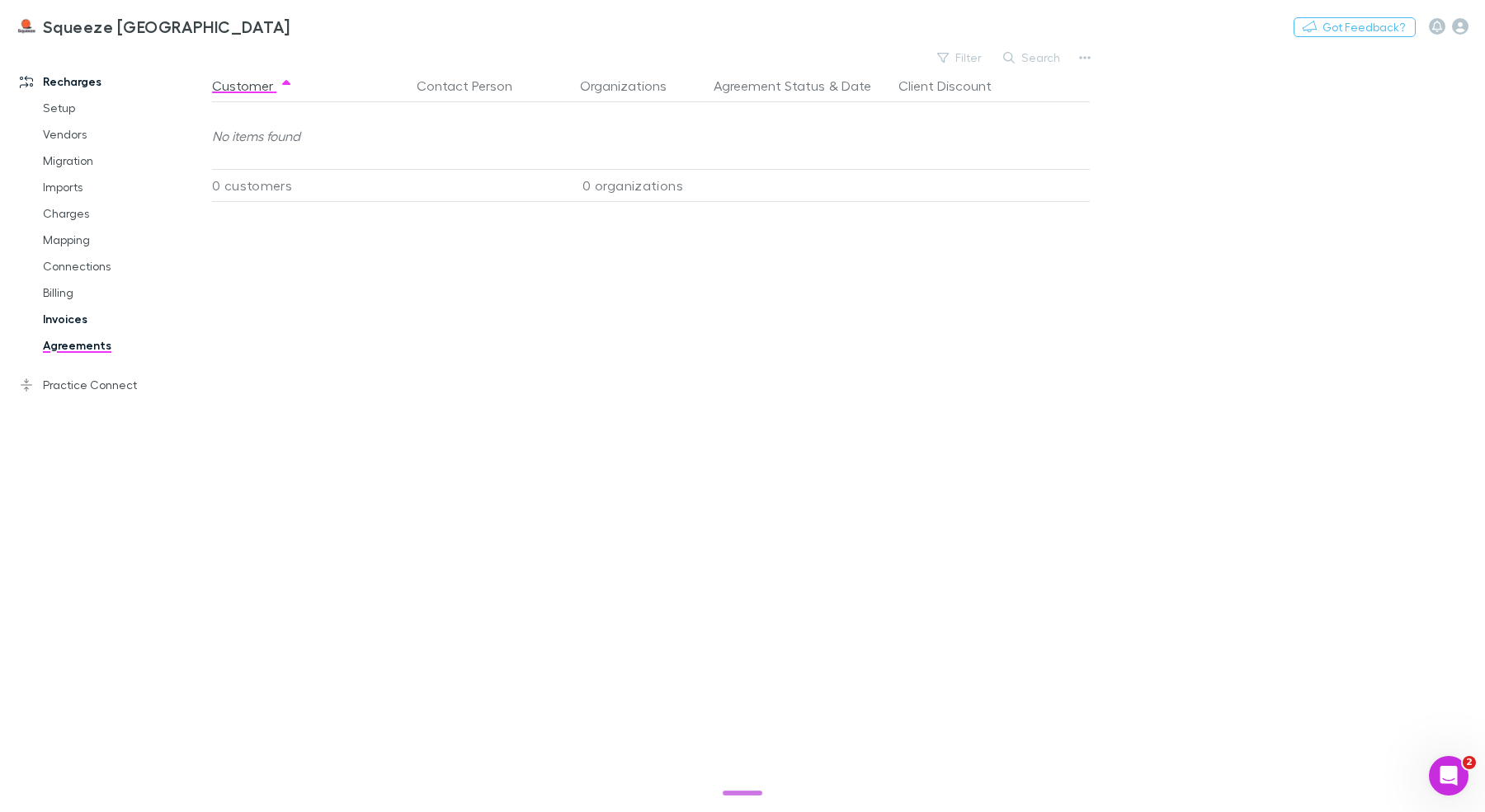
click at [85, 323] on link "Invoices" at bounding box center [117, 318] width 182 height 26
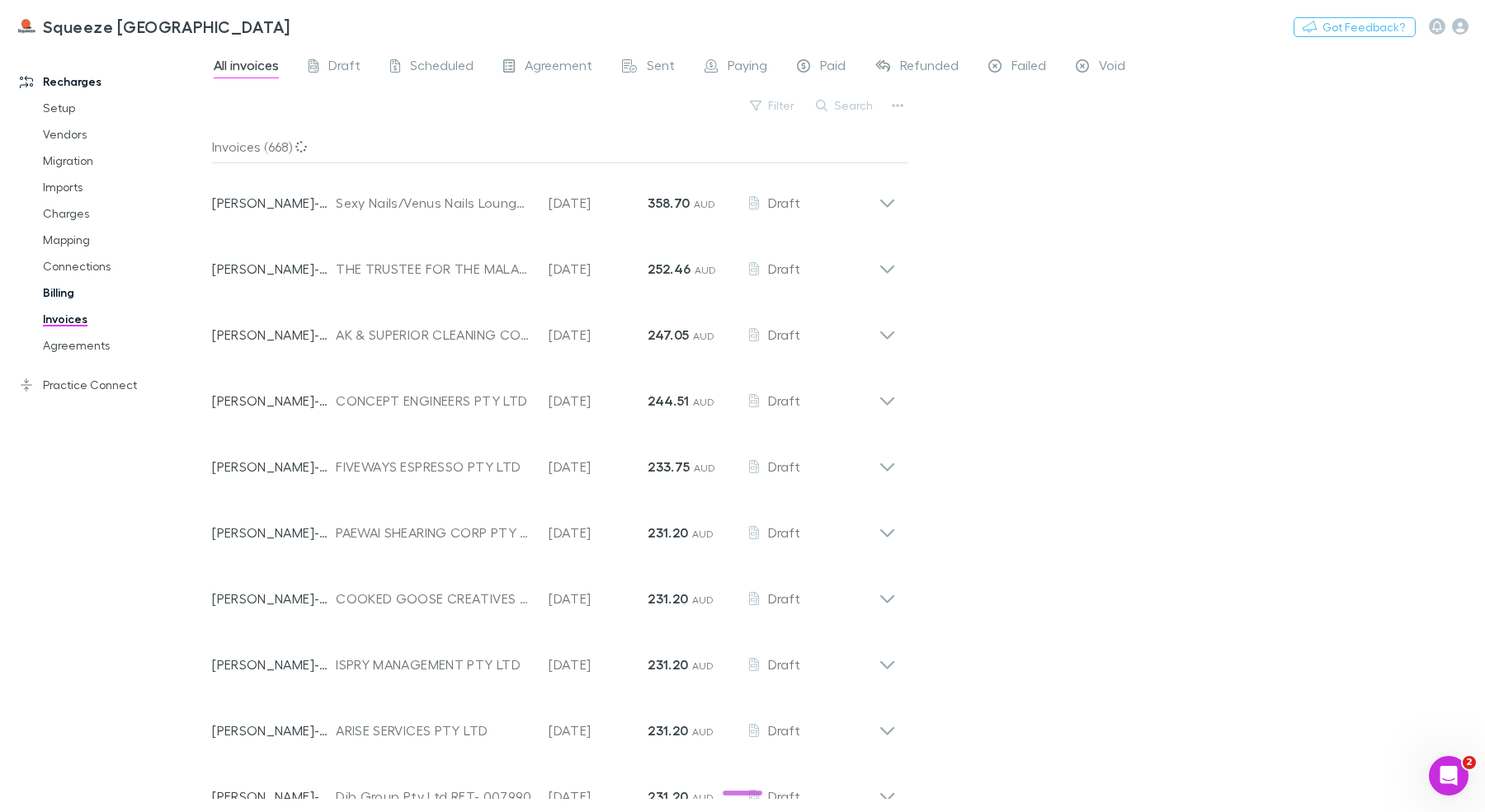
click at [67, 296] on link "Billing" at bounding box center [117, 292] width 182 height 26
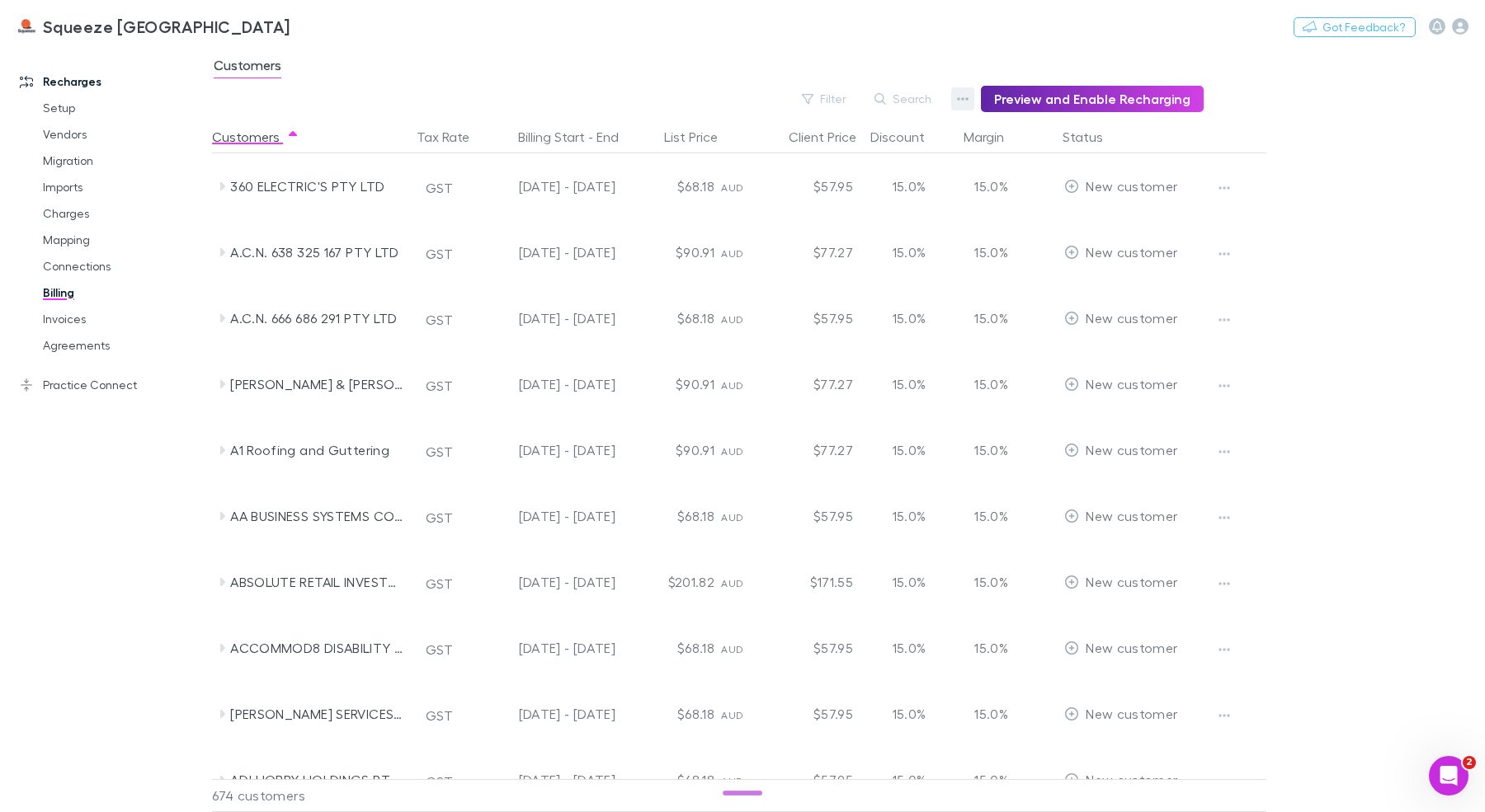
click at [967, 97] on icon "button" at bounding box center [962, 99] width 12 height 14
click at [867, 160] on p "Discount Split" at bounding box center [868, 161] width 227 height 30
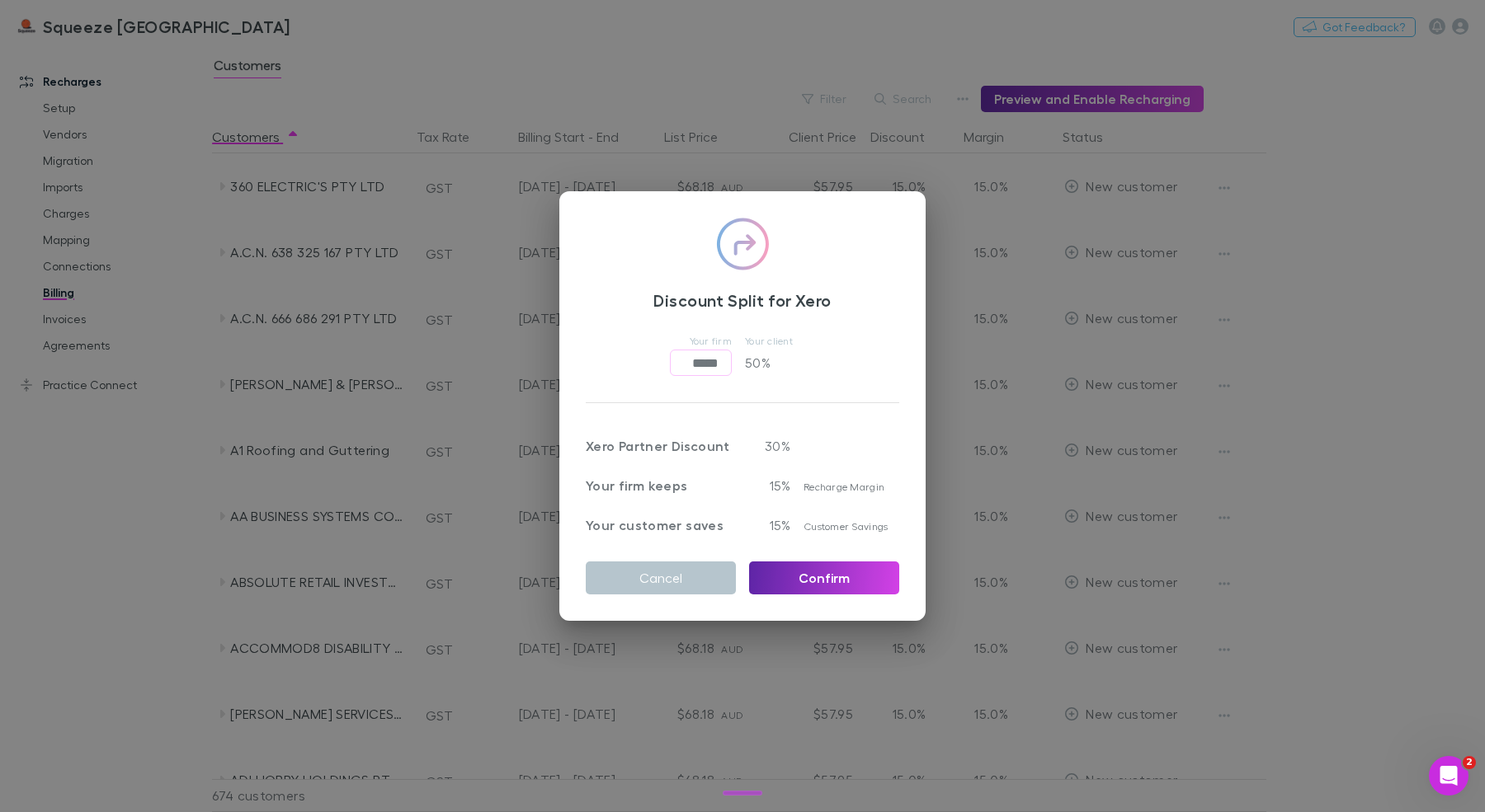
click at [755, 74] on div "Discount Split for Xero Your firm ***** ​ Your client 50 % Xero Partner Discoun…" at bounding box center [742, 406] width 1485 height 812
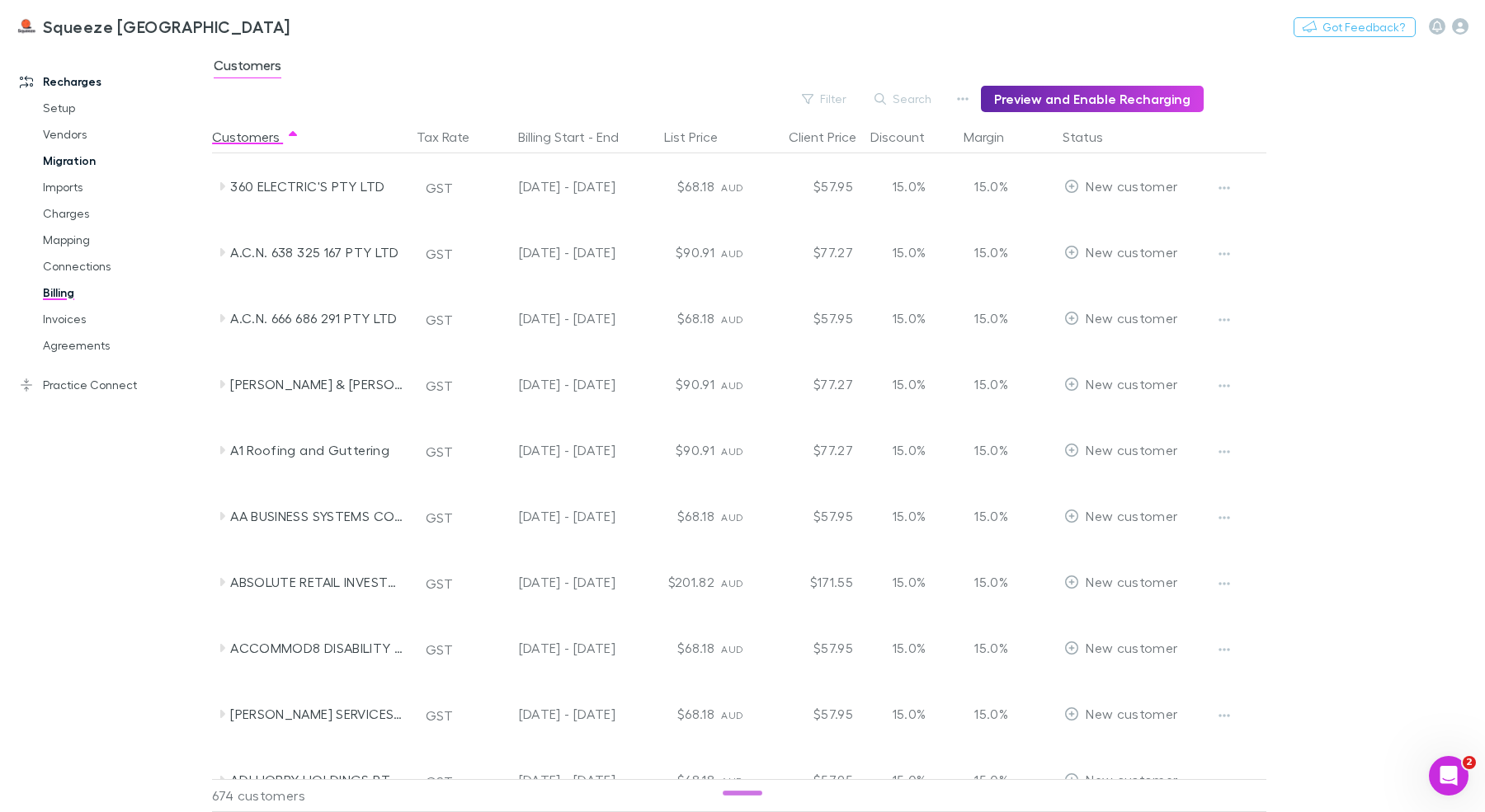
click at [72, 160] on link "Migration" at bounding box center [117, 160] width 182 height 26
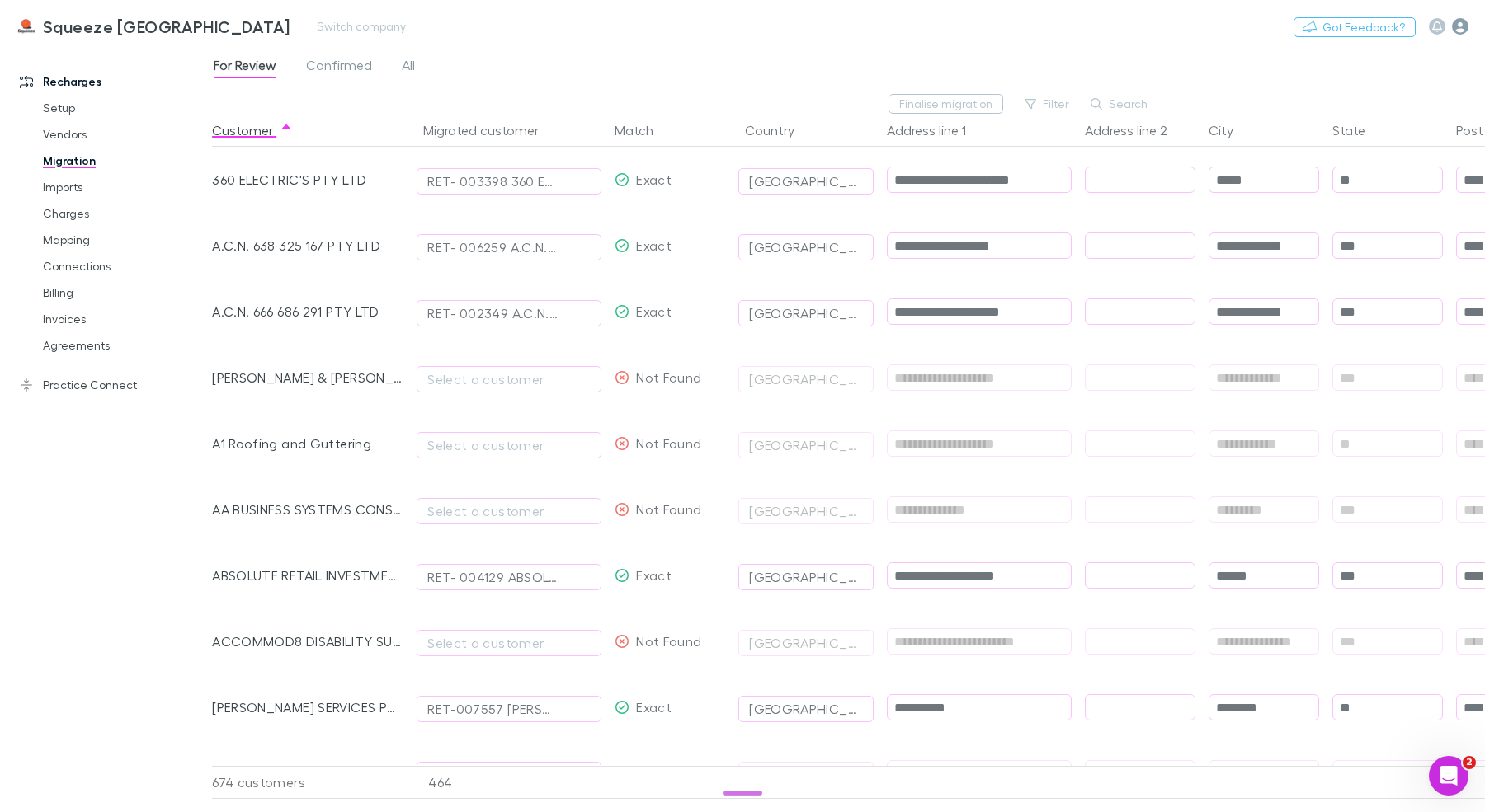
click at [1459, 30] on icon "button" at bounding box center [1461, 26] width 17 height 17
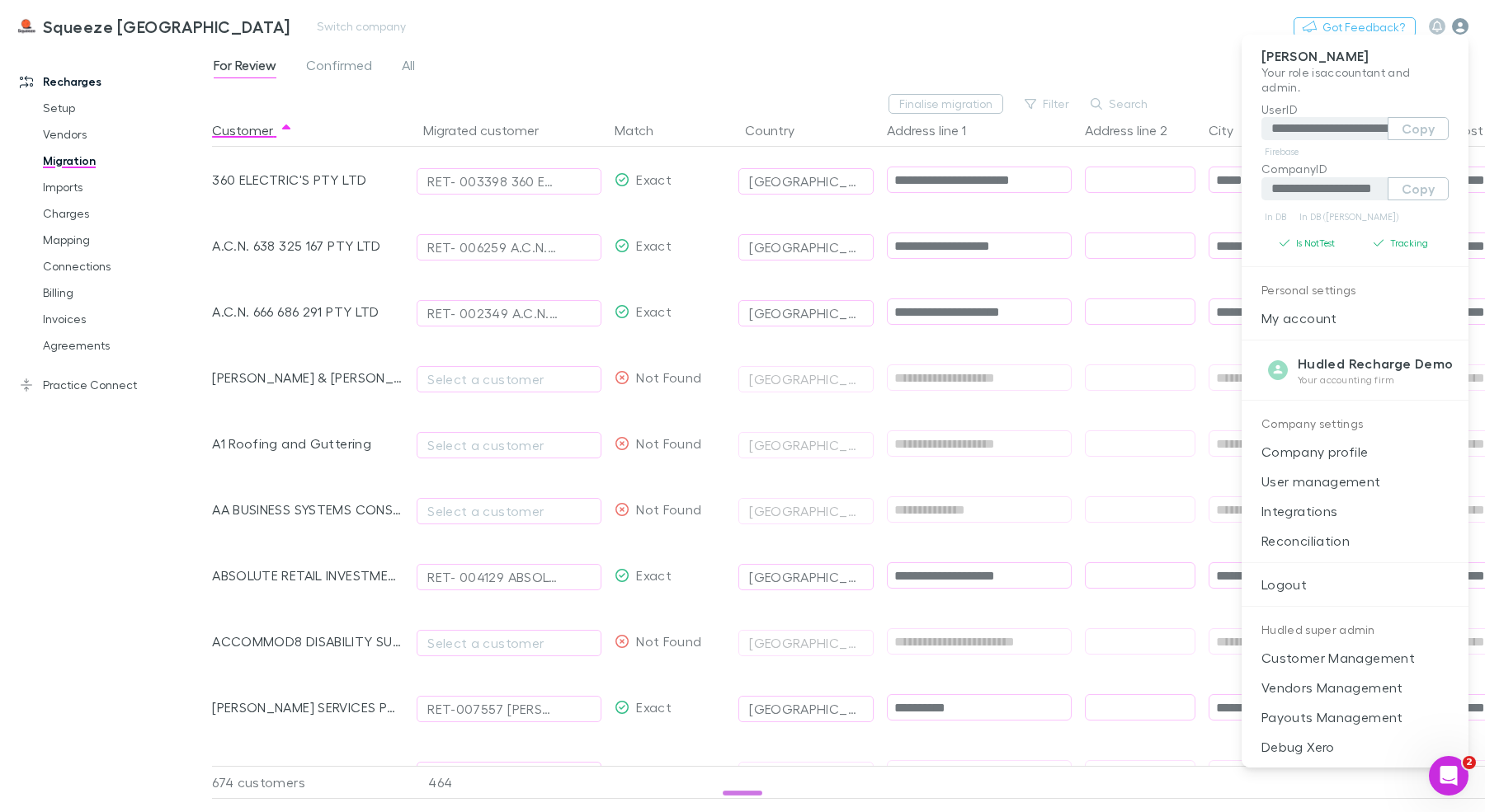
click at [1460, 29] on div at bounding box center [742, 406] width 1485 height 812
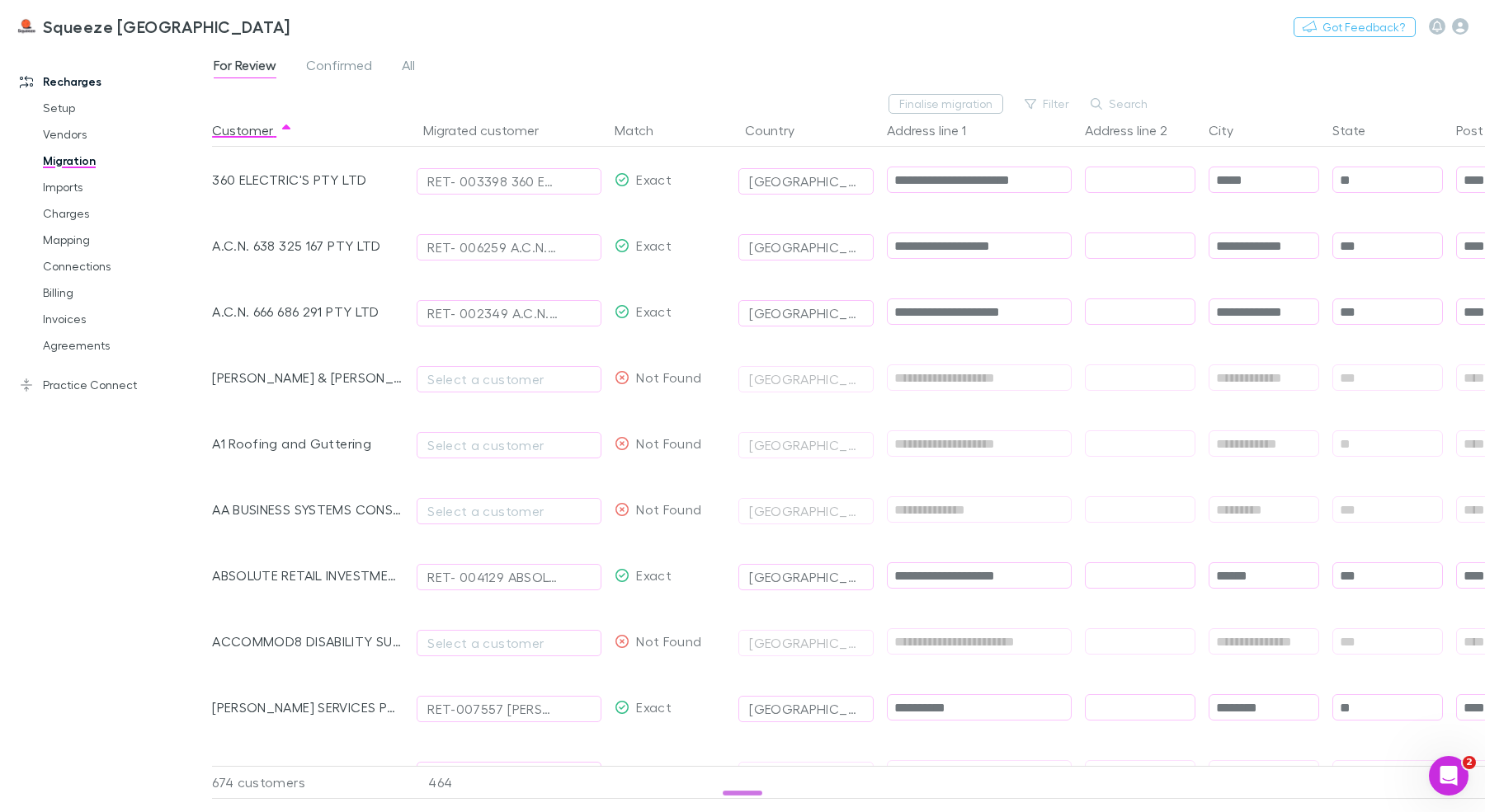
click at [1461, 25] on icon "button" at bounding box center [1461, 26] width 17 height 17
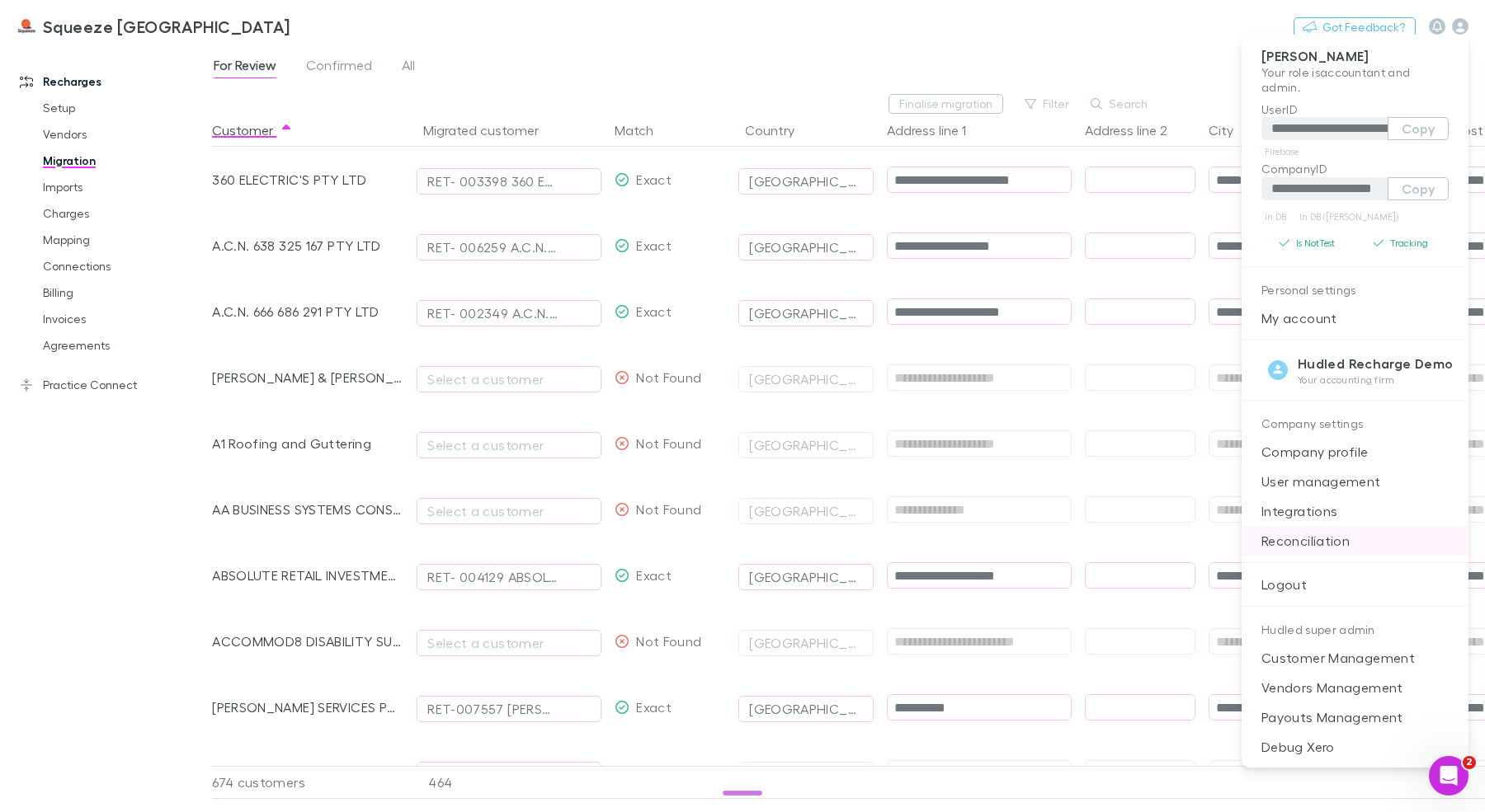
click at [1336, 535] on p "Reconciliation" at bounding box center [1354, 540] width 227 height 30
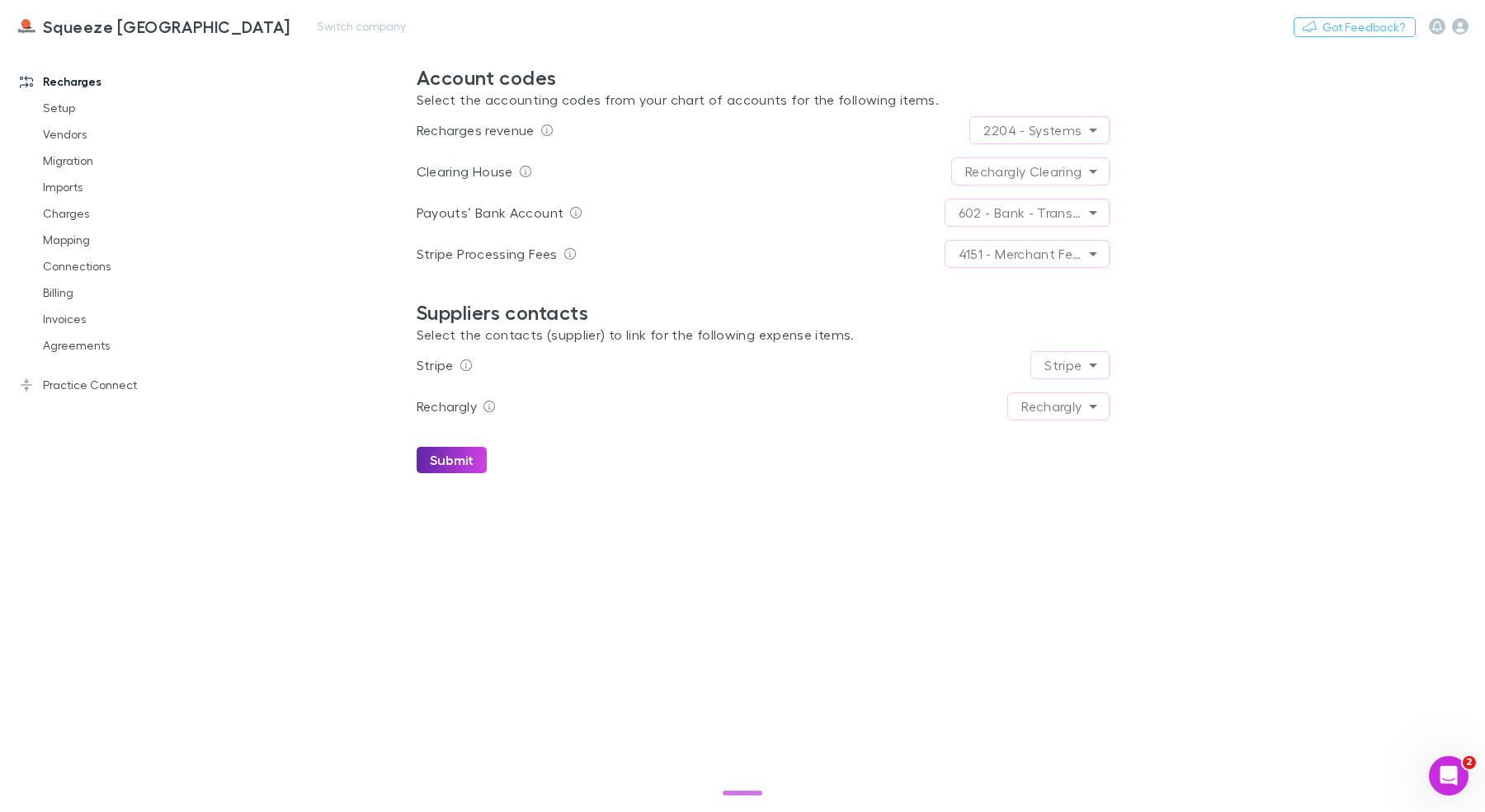
click at [164, 30] on h3 "Squeeze [GEOGRAPHIC_DATA]" at bounding box center [166, 26] width 247 height 19
